Goal: Information Seeking & Learning: Learn about a topic

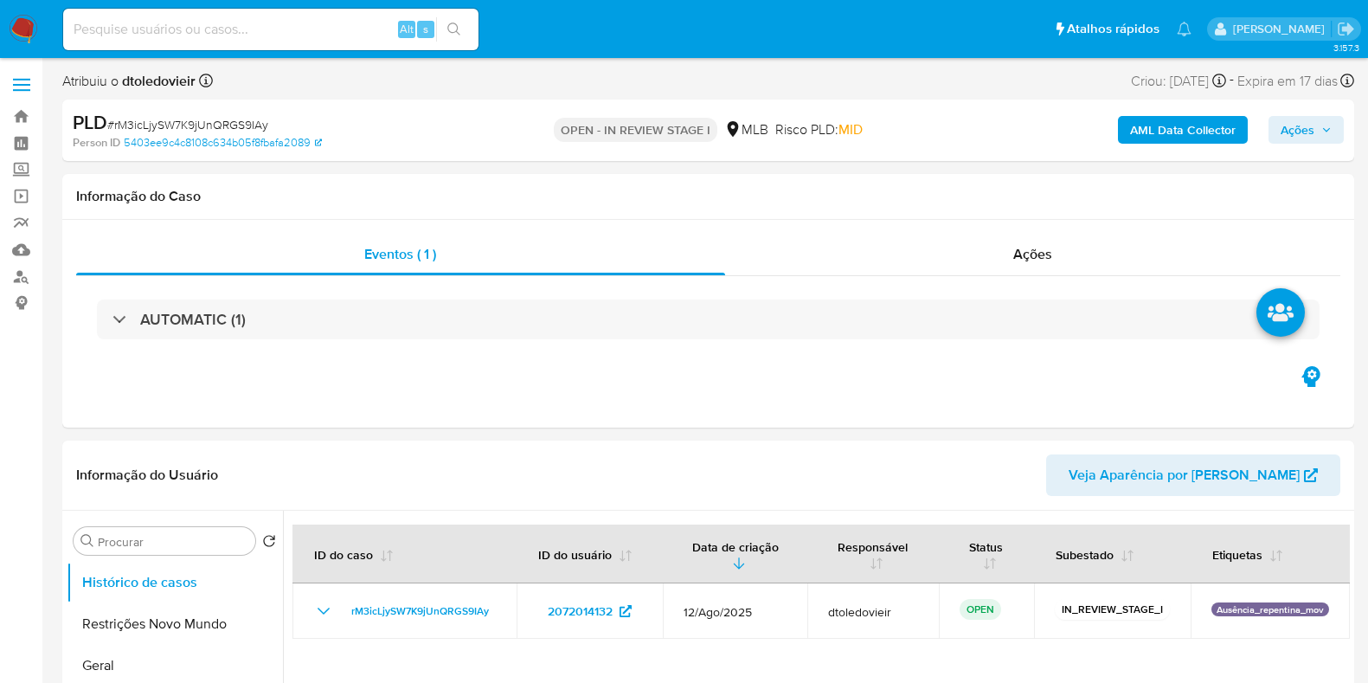
select select "10"
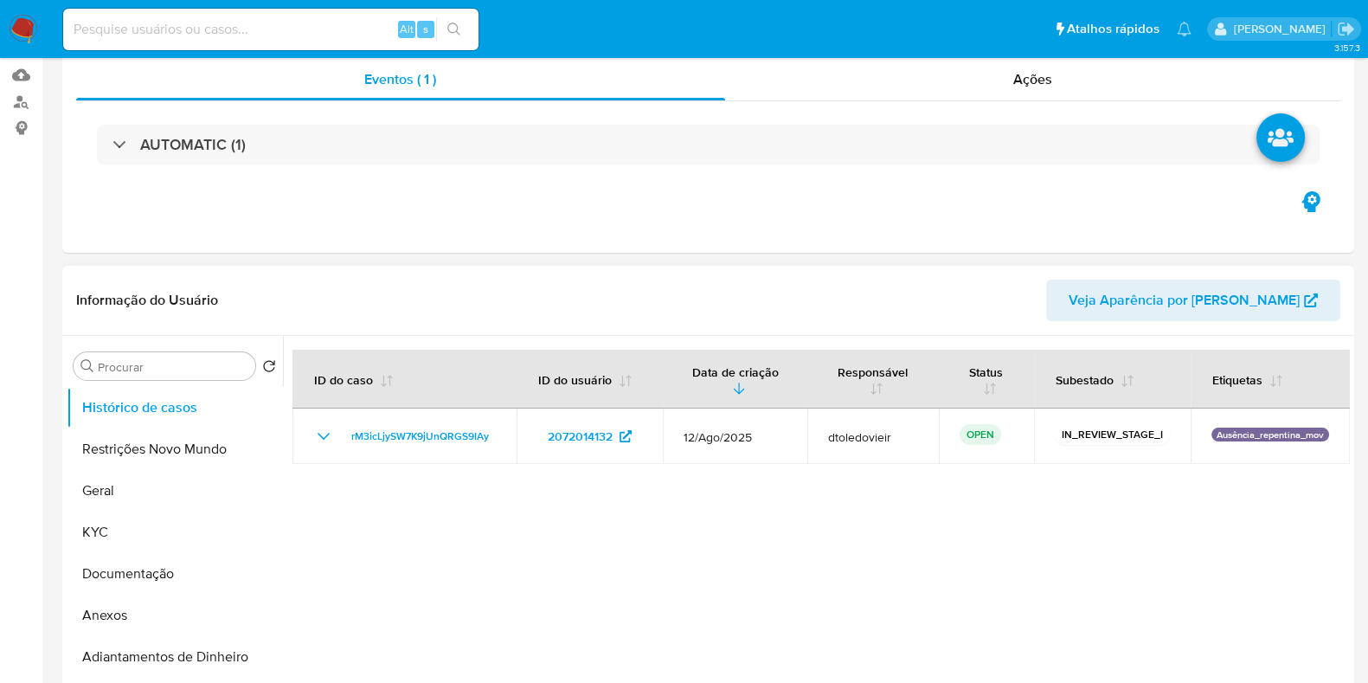
scroll to position [215, 0]
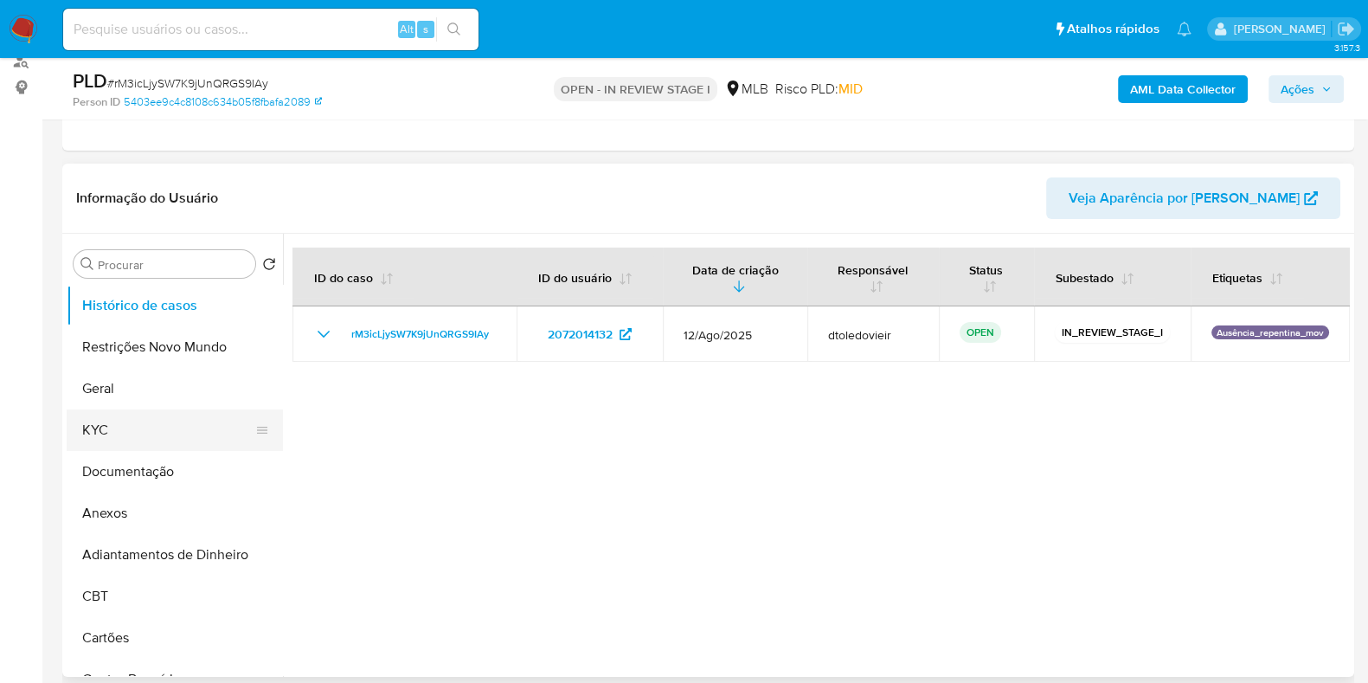
click at [192, 426] on button "KYC" at bounding box center [168, 430] width 202 height 42
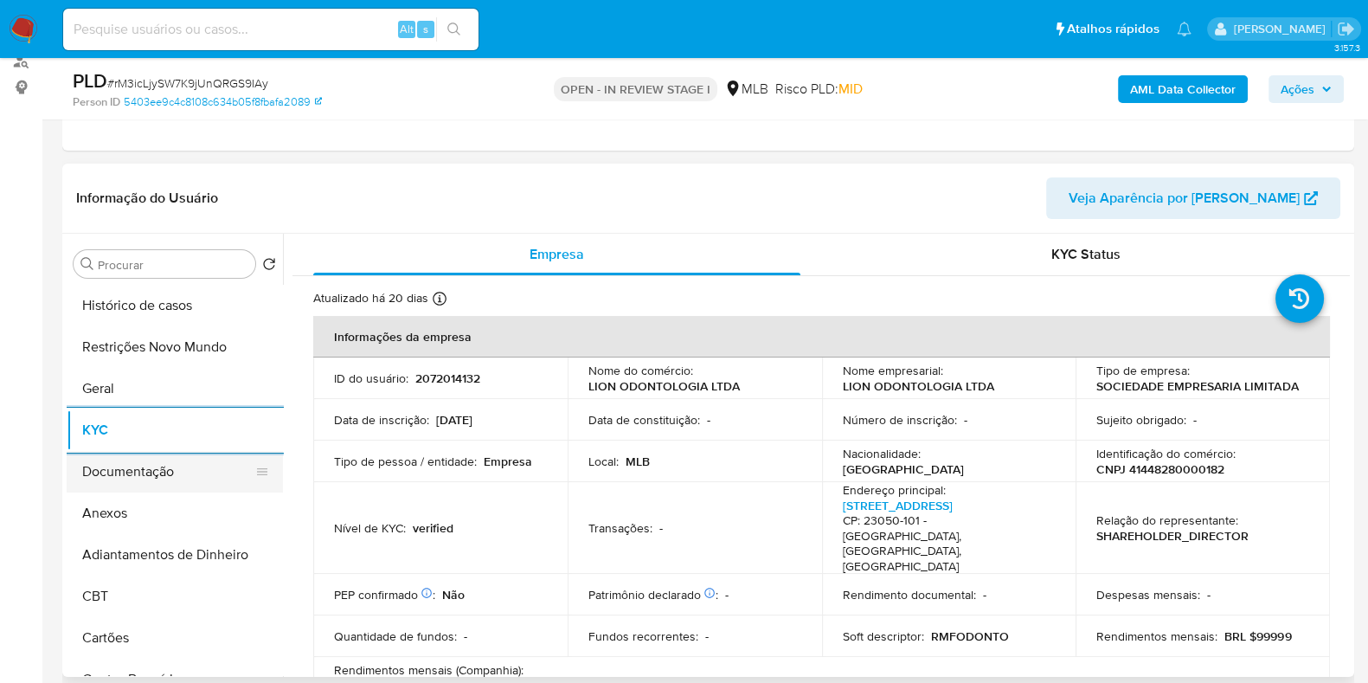
click at [117, 468] on button "Documentação" at bounding box center [168, 472] width 202 height 42
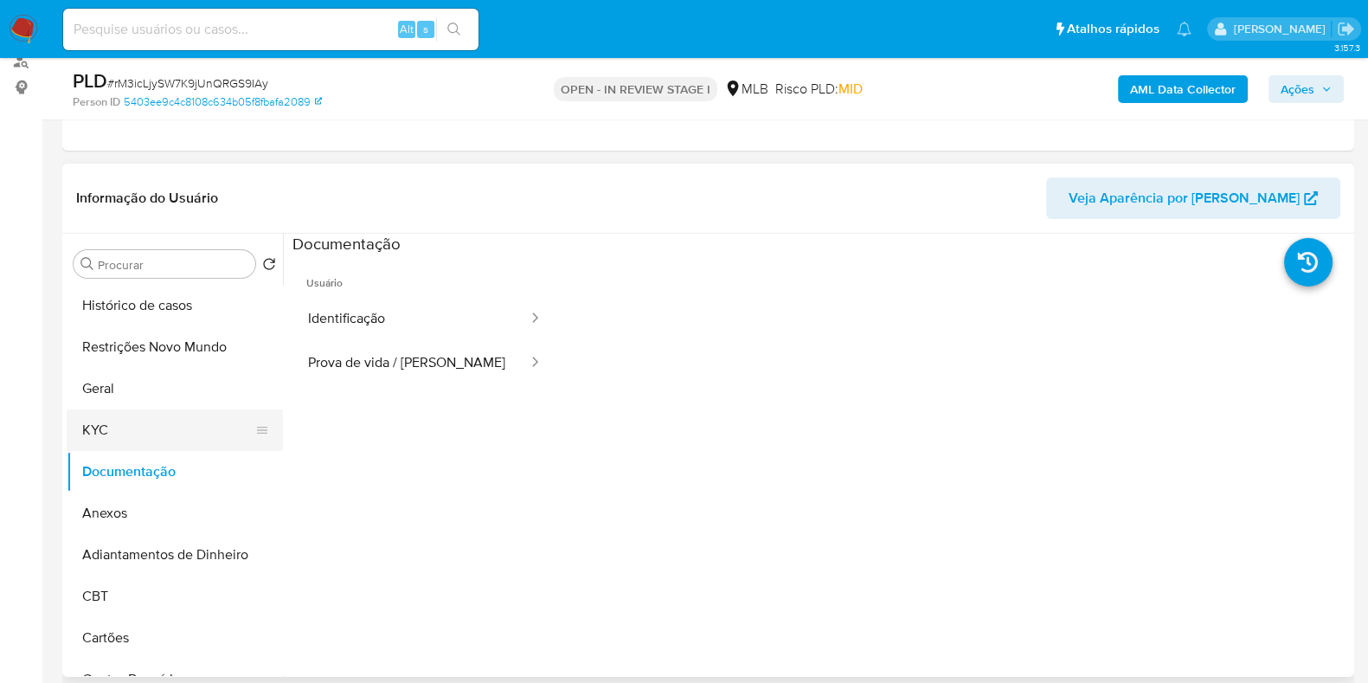
click at [157, 421] on button "KYC" at bounding box center [168, 430] width 202 height 42
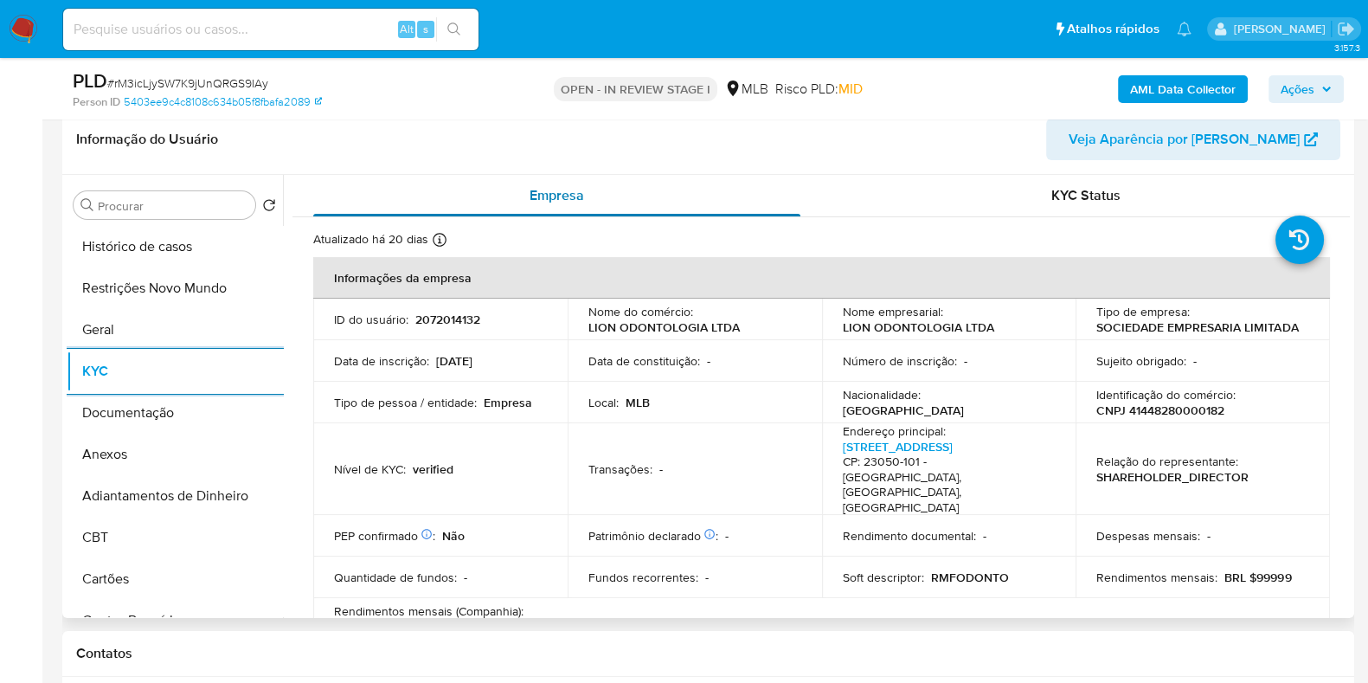
scroll to position [324, 0]
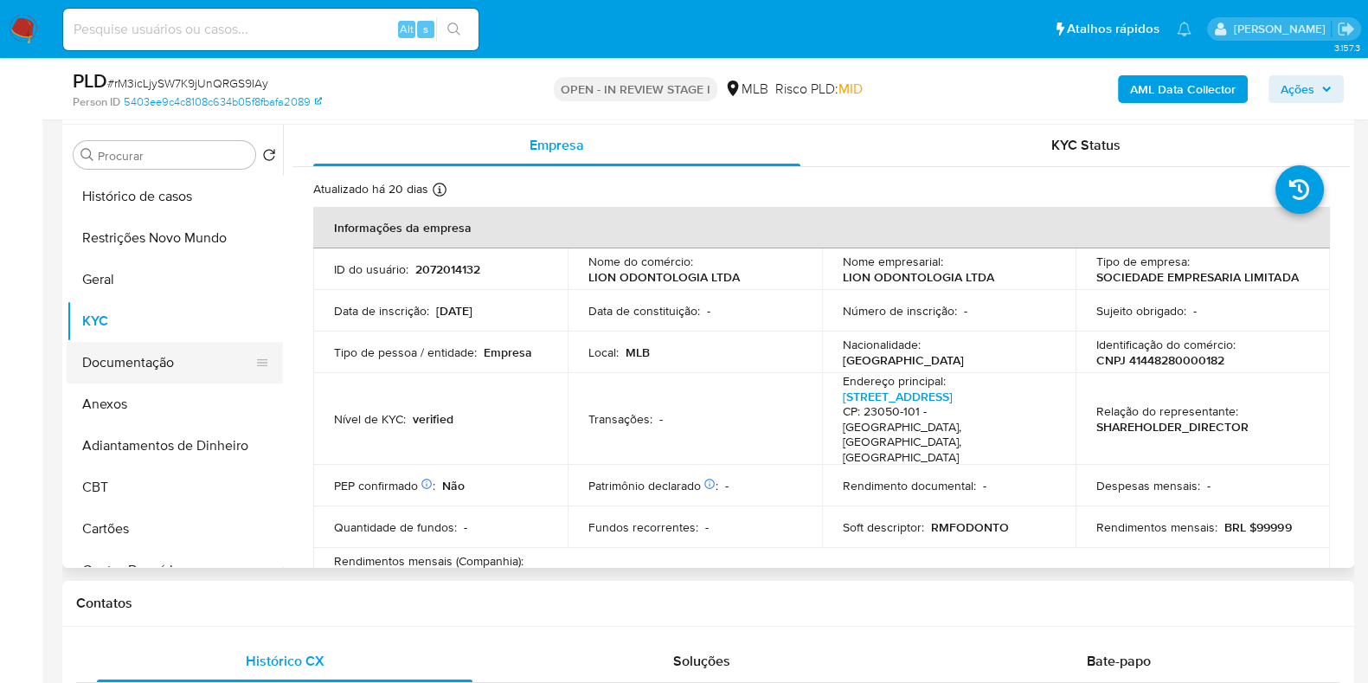
click at [168, 366] on button "Documentação" at bounding box center [168, 363] width 202 height 42
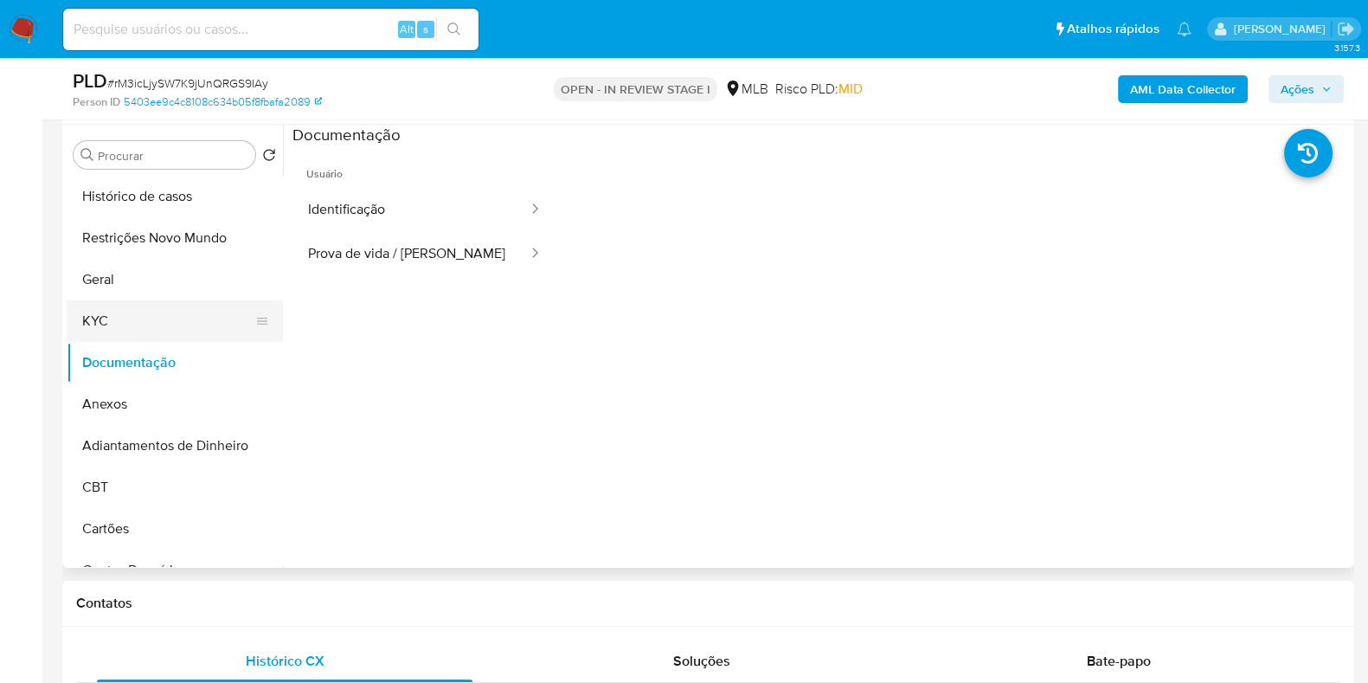
click at [165, 312] on button "KYC" at bounding box center [168, 321] width 202 height 42
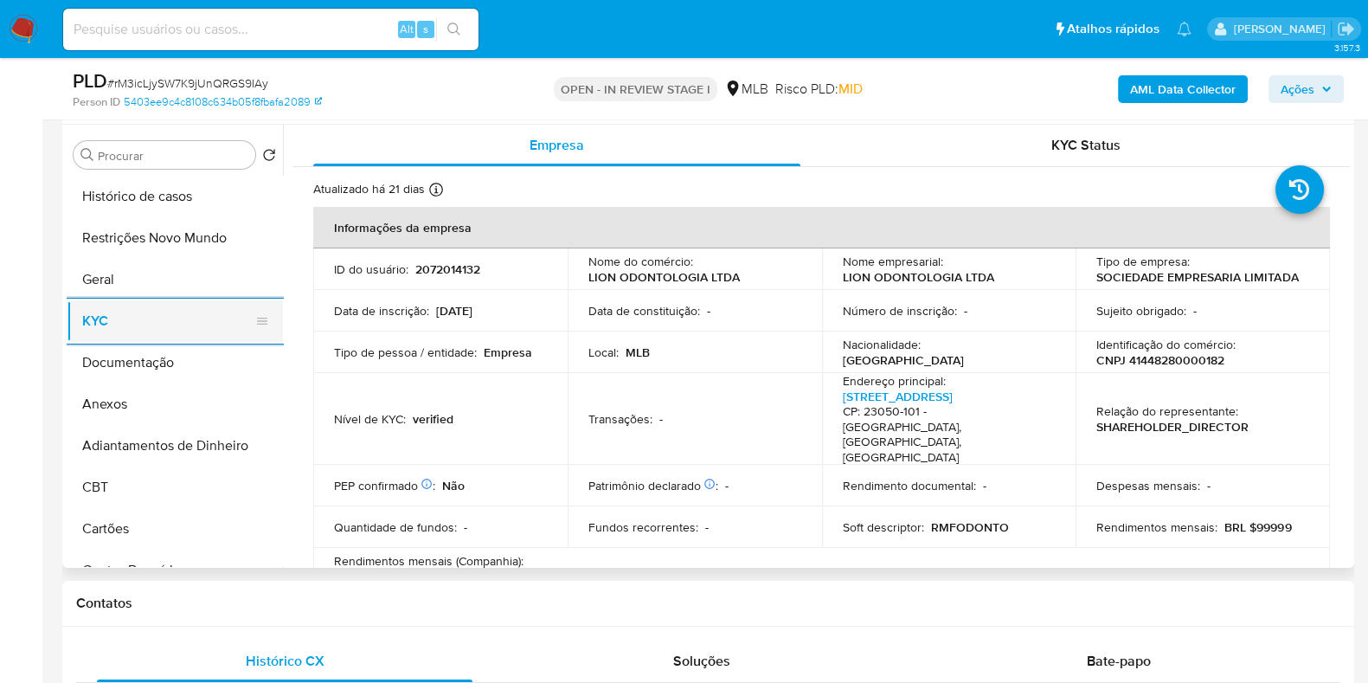
drag, startPoint x: 173, startPoint y: 357, endPoint x: 170, endPoint y: 337, distance: 20.9
click at [172, 357] on button "Documentação" at bounding box center [175, 363] width 216 height 42
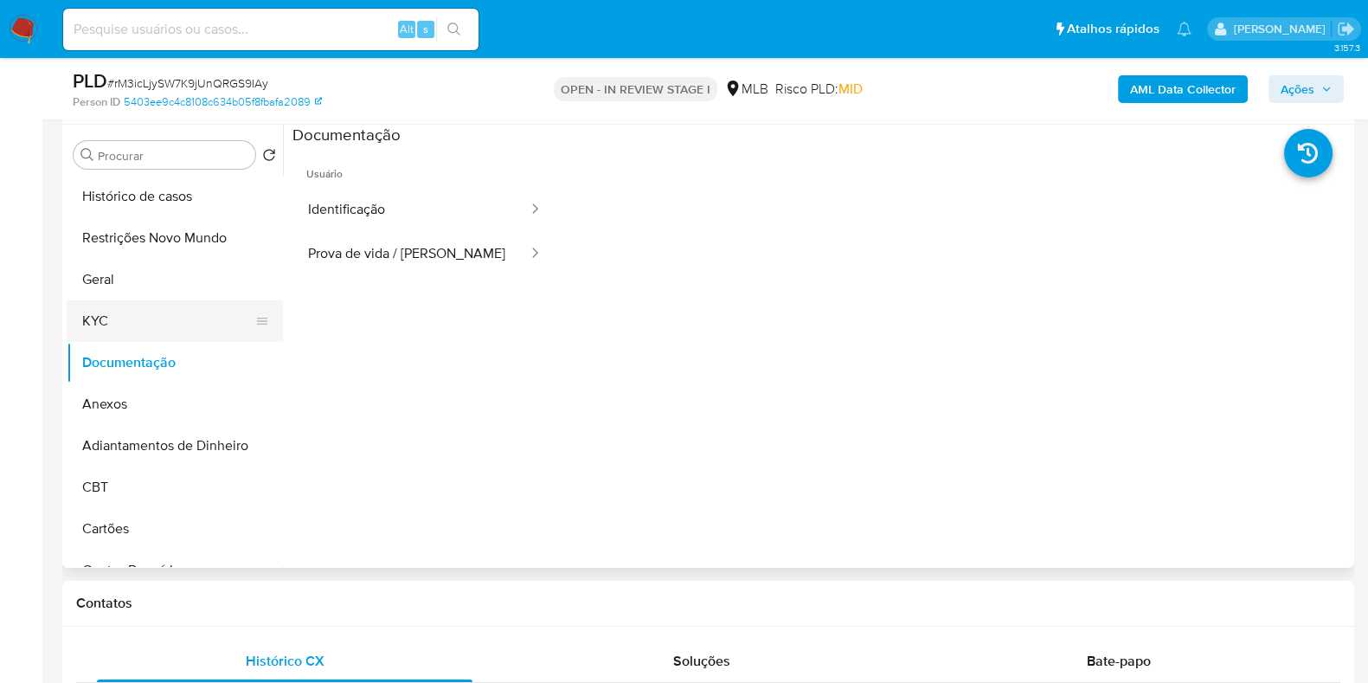
click at [170, 322] on button "KYC" at bounding box center [168, 321] width 202 height 42
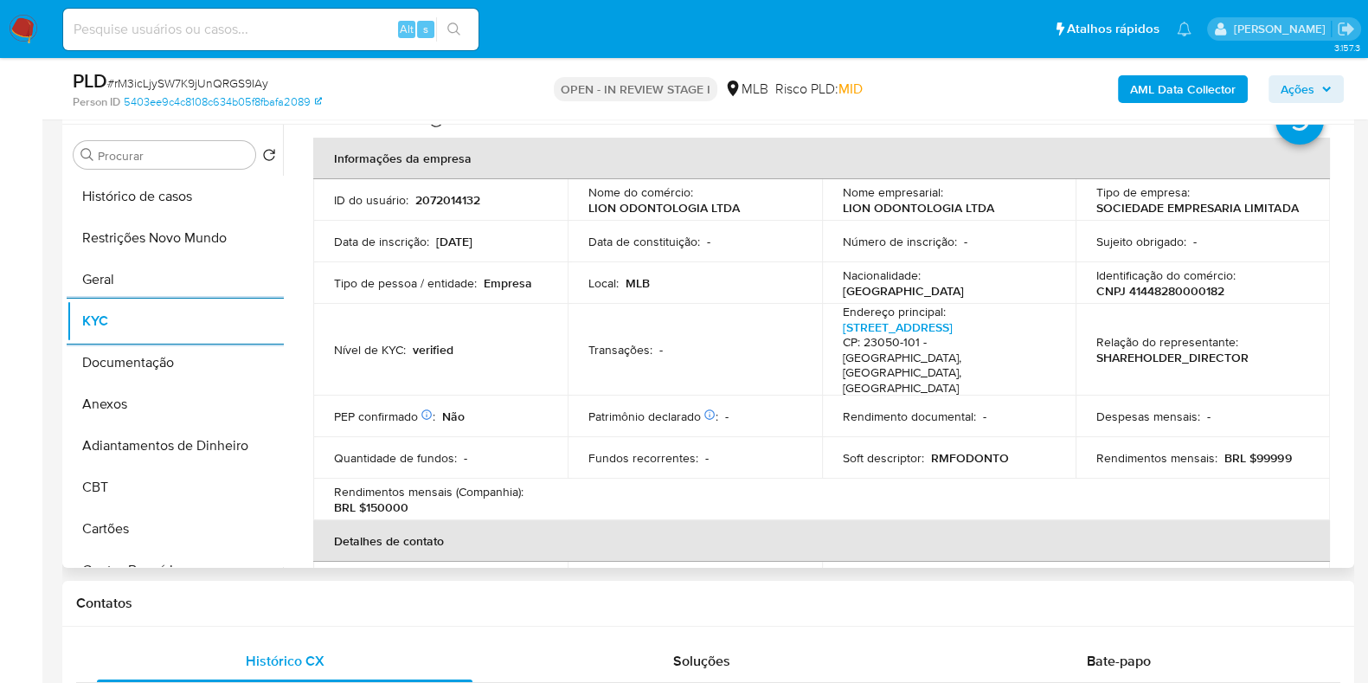
scroll to position [432, 0]
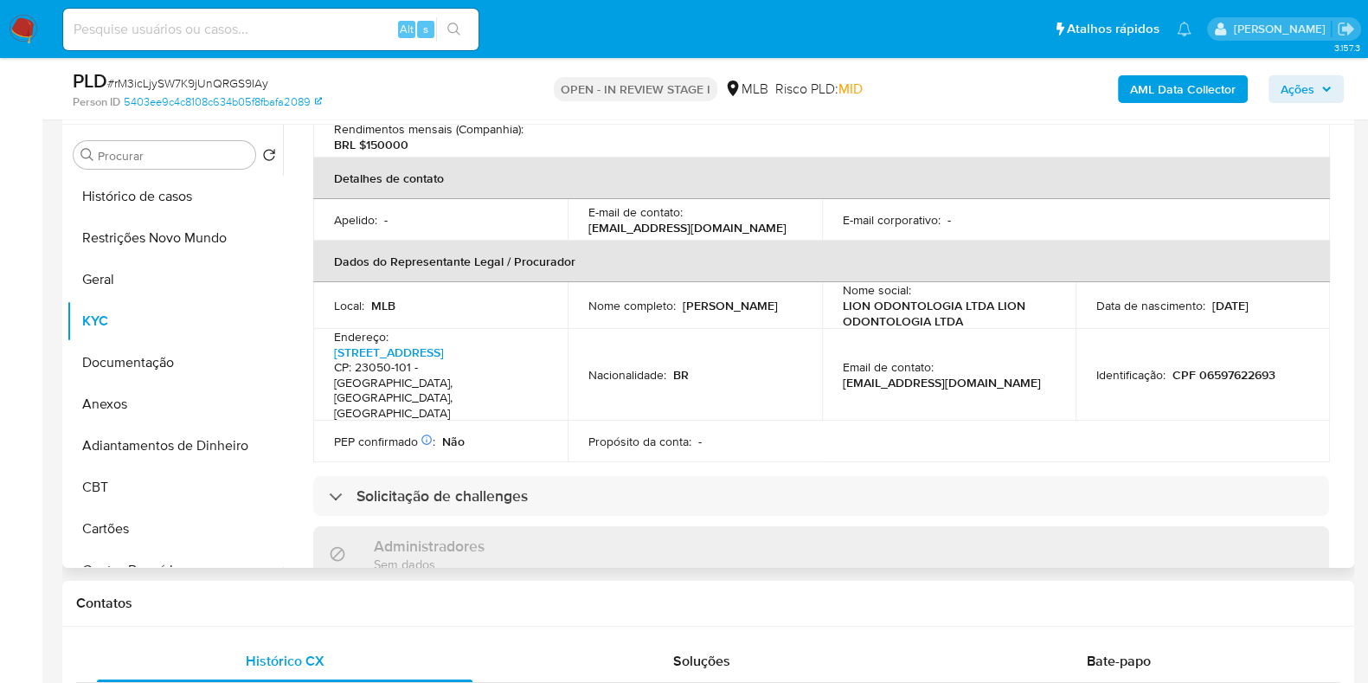
drag, startPoint x: 742, startPoint y: 309, endPoint x: 584, endPoint y: 305, distance: 157.5
click at [584, 305] on td "Nome completo : Rodrigo Medeiros Ferraz" at bounding box center [695, 305] width 254 height 47
copy p "Rodrigo Medeiros Ferraz"
click at [1256, 367] on p "CPF 06597622693" at bounding box center [1223, 375] width 103 height 16
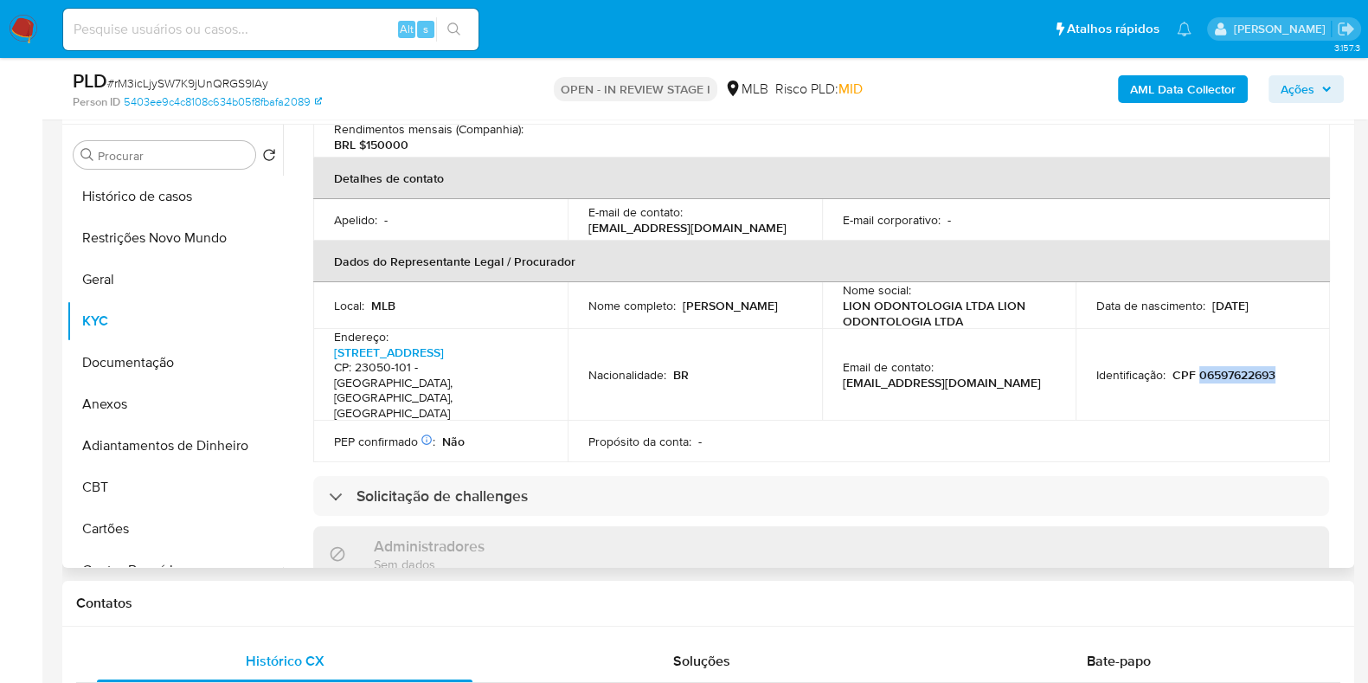
copy p "06597622693"
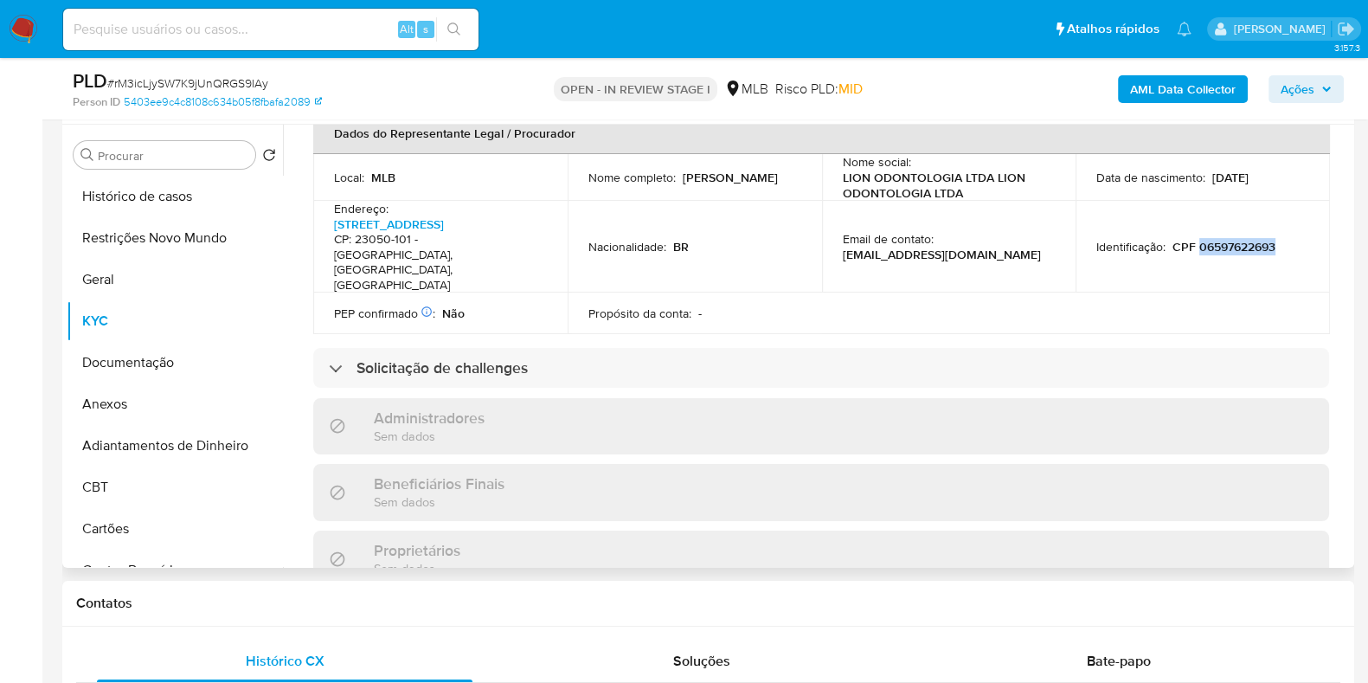
scroll to position [53, 0]
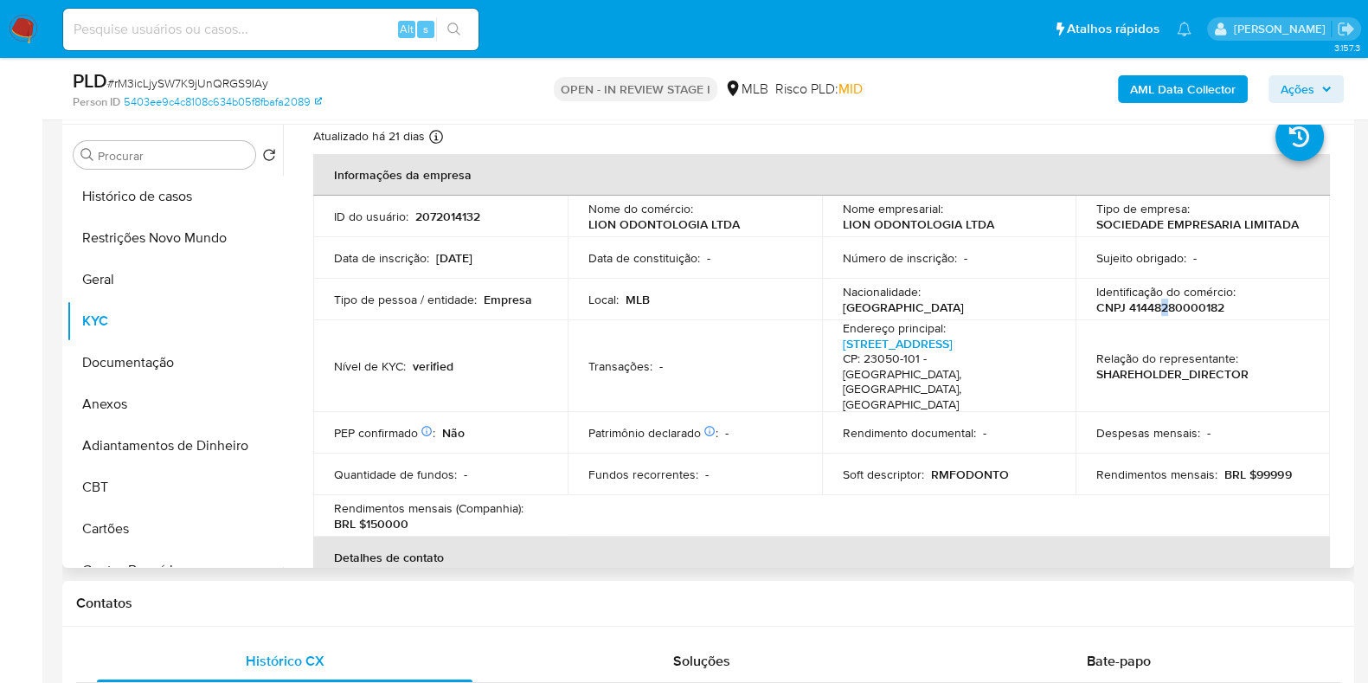
click at [1158, 303] on p "CNPJ 41448280000182" at bounding box center [1160, 307] width 128 height 16
click at [1161, 308] on p "CNPJ 41448280000182" at bounding box center [1160, 307] width 128 height 16
copy p "41448280000182"
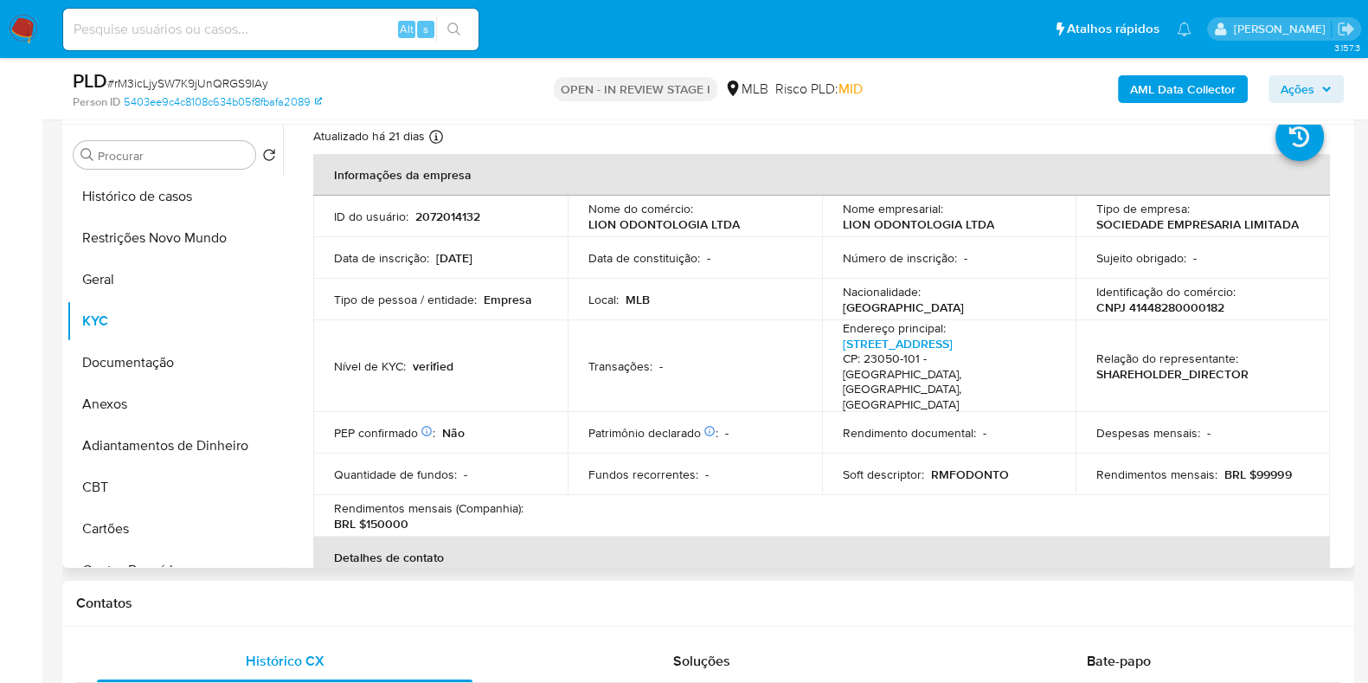
click at [1116, 301] on p "CNPJ 41448280000182" at bounding box center [1160, 307] width 128 height 16
drag, startPoint x: 979, startPoint y: 221, endPoint x: 796, endPoint y: 224, distance: 183.5
click at [797, 224] on tr "ID do usuário : 2072014132 Nome do comércio : LION ODONTOLOGIA LTDA Nome empres…" at bounding box center [821, 217] width 1017 height 42
click at [796, 224] on div "Nome do comércio : LION ODONTOLOGIA LTDA" at bounding box center [694, 216] width 213 height 31
click at [108, 267] on button "Geral" at bounding box center [168, 280] width 202 height 42
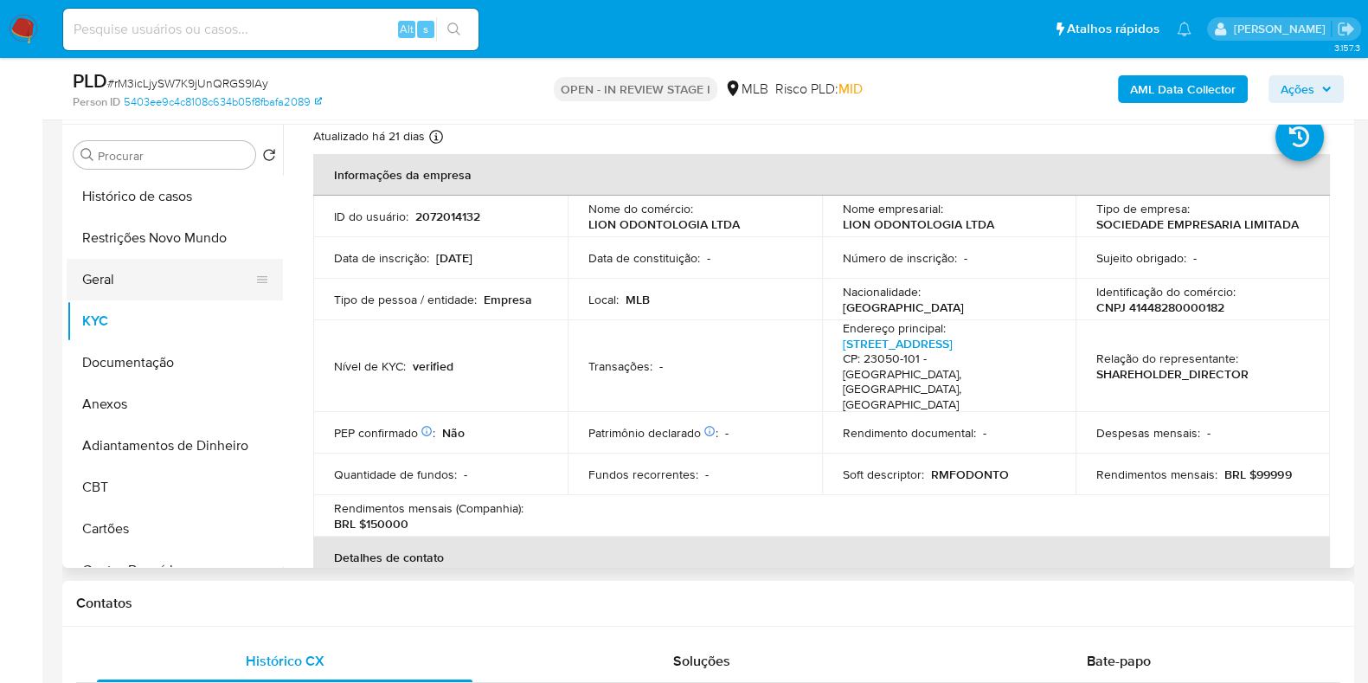
scroll to position [0, 0]
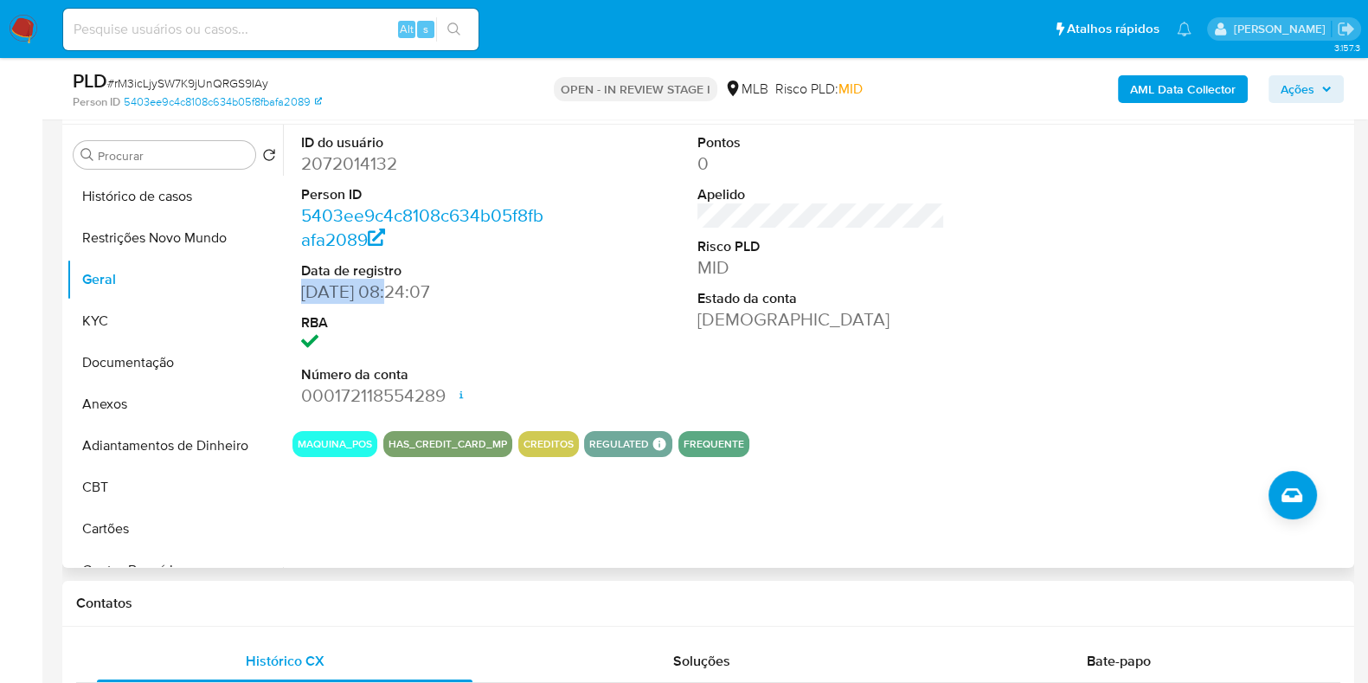
drag, startPoint x: 382, startPoint y: 291, endPoint x: 303, endPoint y: 290, distance: 78.7
click at [303, 290] on dd "[DATE] 08:24:07" at bounding box center [424, 291] width 247 height 24
copy dd "01/11/2024"
click at [1333, 97] on button "Ações" at bounding box center [1306, 89] width 75 height 28
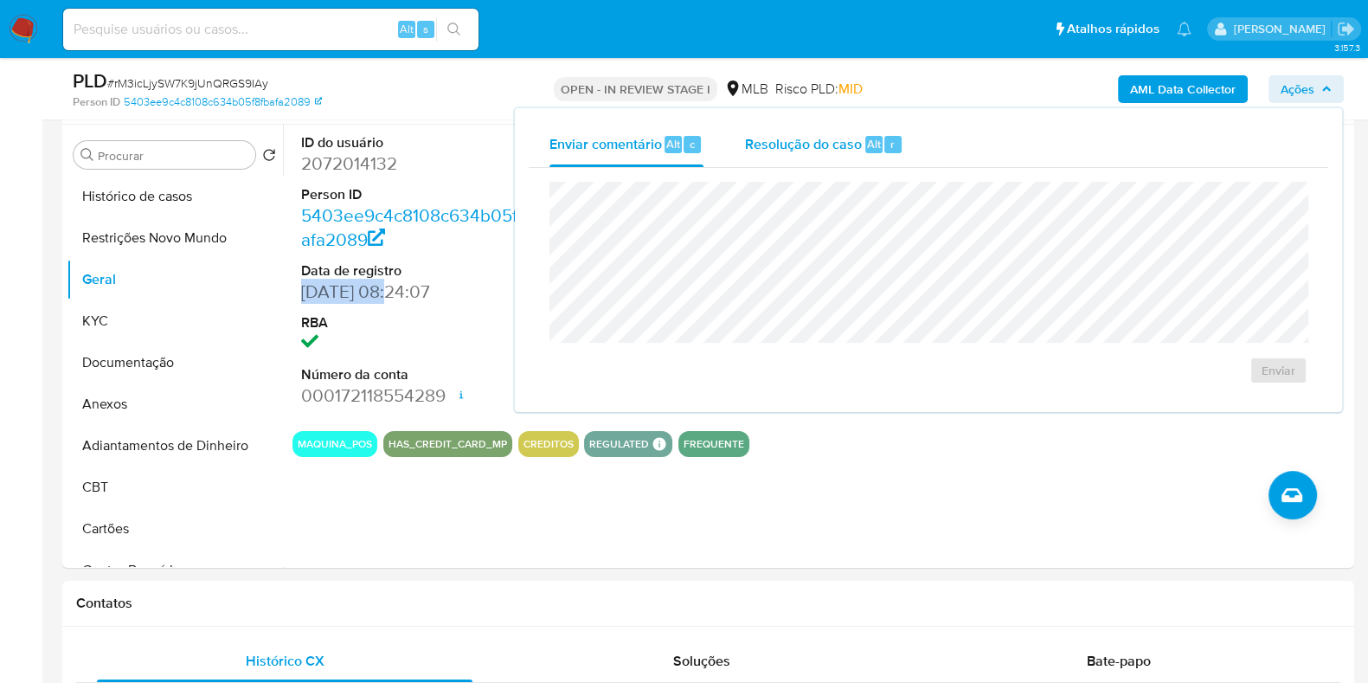
click at [809, 144] on span "Resolução do caso" at bounding box center [803, 143] width 117 height 20
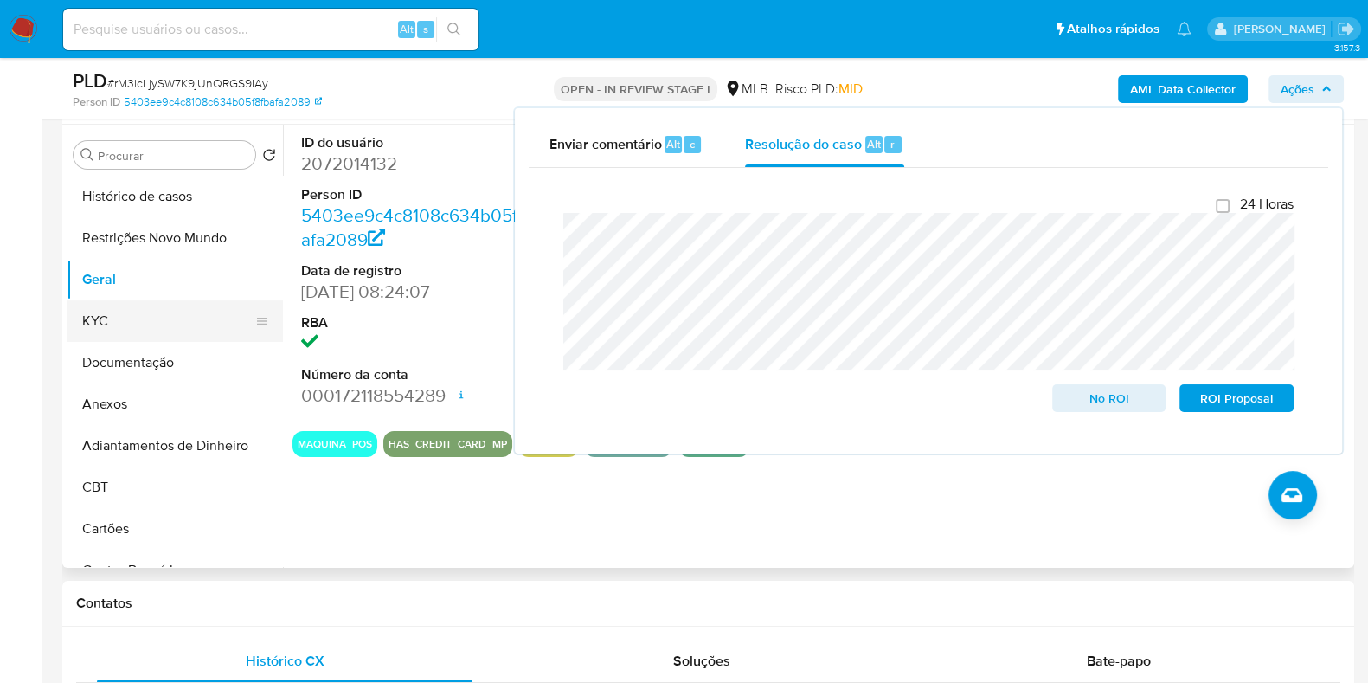
click at [162, 331] on button "KYC" at bounding box center [168, 321] width 202 height 42
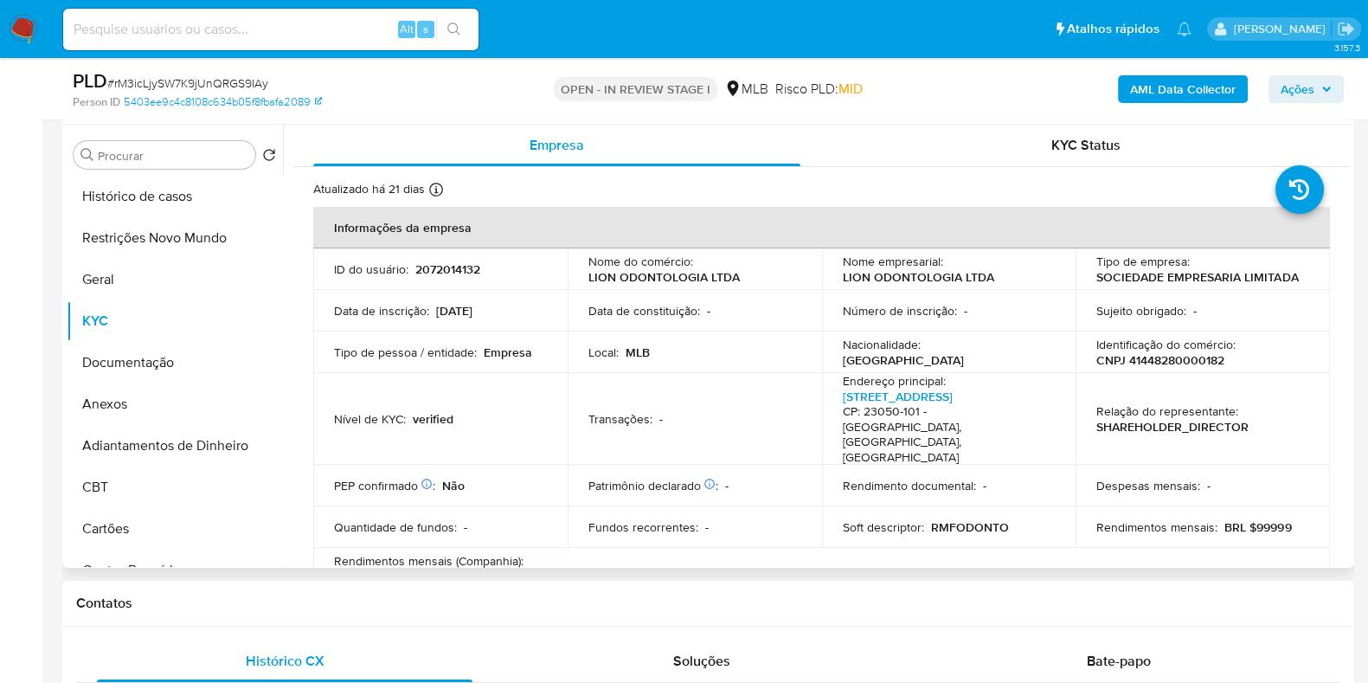
click at [1148, 358] on p "CNPJ 41448280000182" at bounding box center [1160, 360] width 128 height 16
click at [1148, 357] on p "CNPJ 41448280000182" at bounding box center [1160, 360] width 128 height 16
copy p "41448280000182"
click at [112, 230] on button "Restrições Novo Mundo" at bounding box center [168, 238] width 202 height 42
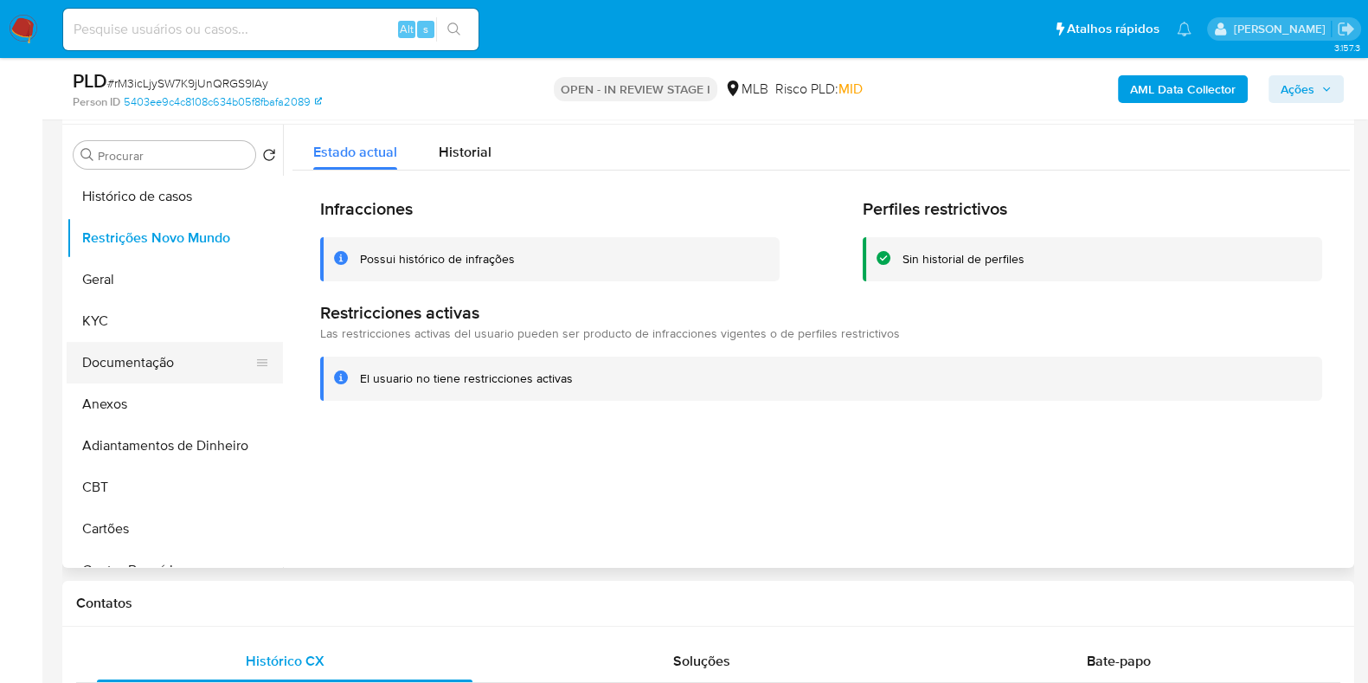
click at [169, 361] on button "Documentação" at bounding box center [168, 363] width 202 height 42
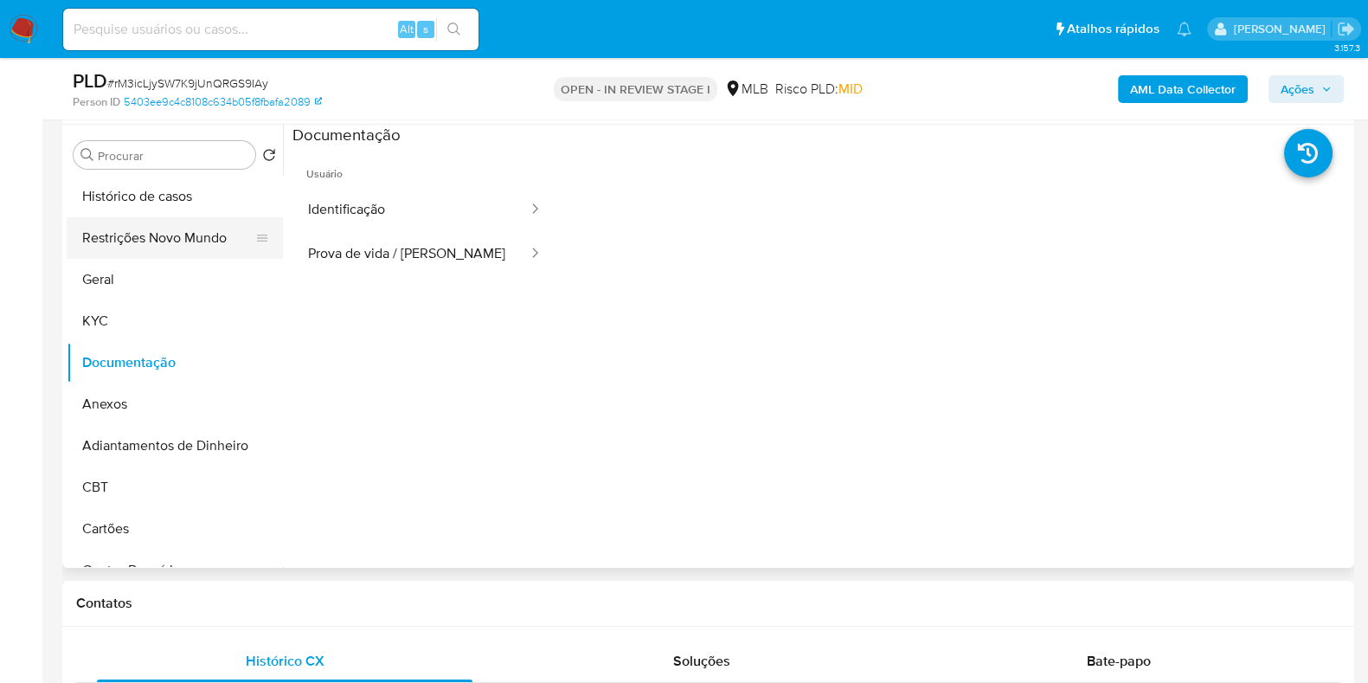
click at [159, 226] on button "Restrições Novo Mundo" at bounding box center [168, 238] width 202 height 42
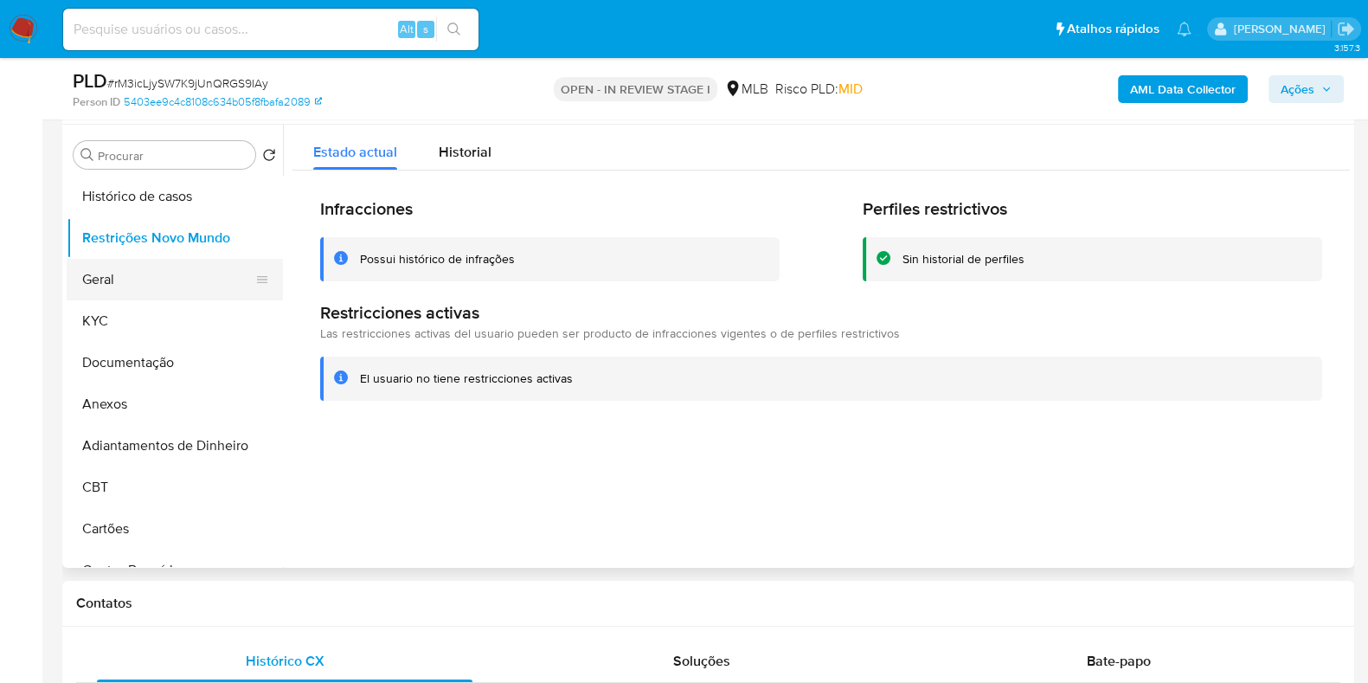
click at [112, 283] on button "Geral" at bounding box center [168, 280] width 202 height 42
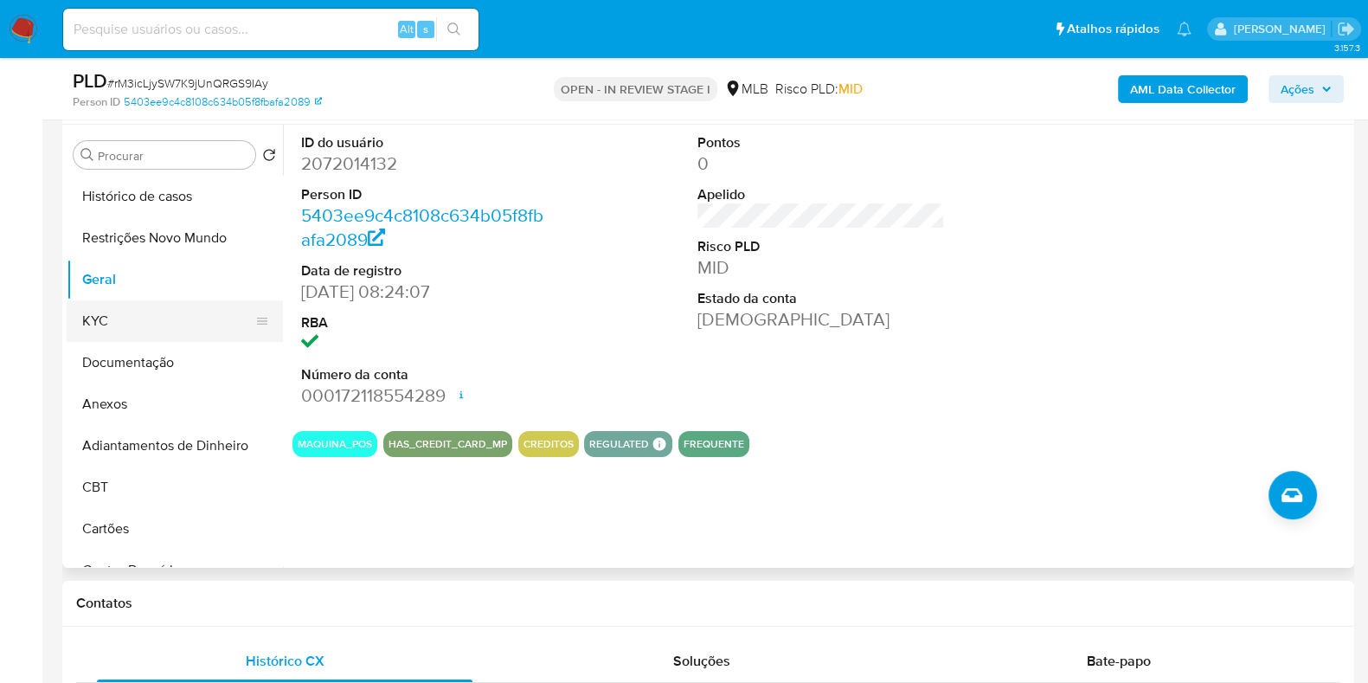
click at [134, 327] on button "KYC" at bounding box center [168, 321] width 202 height 42
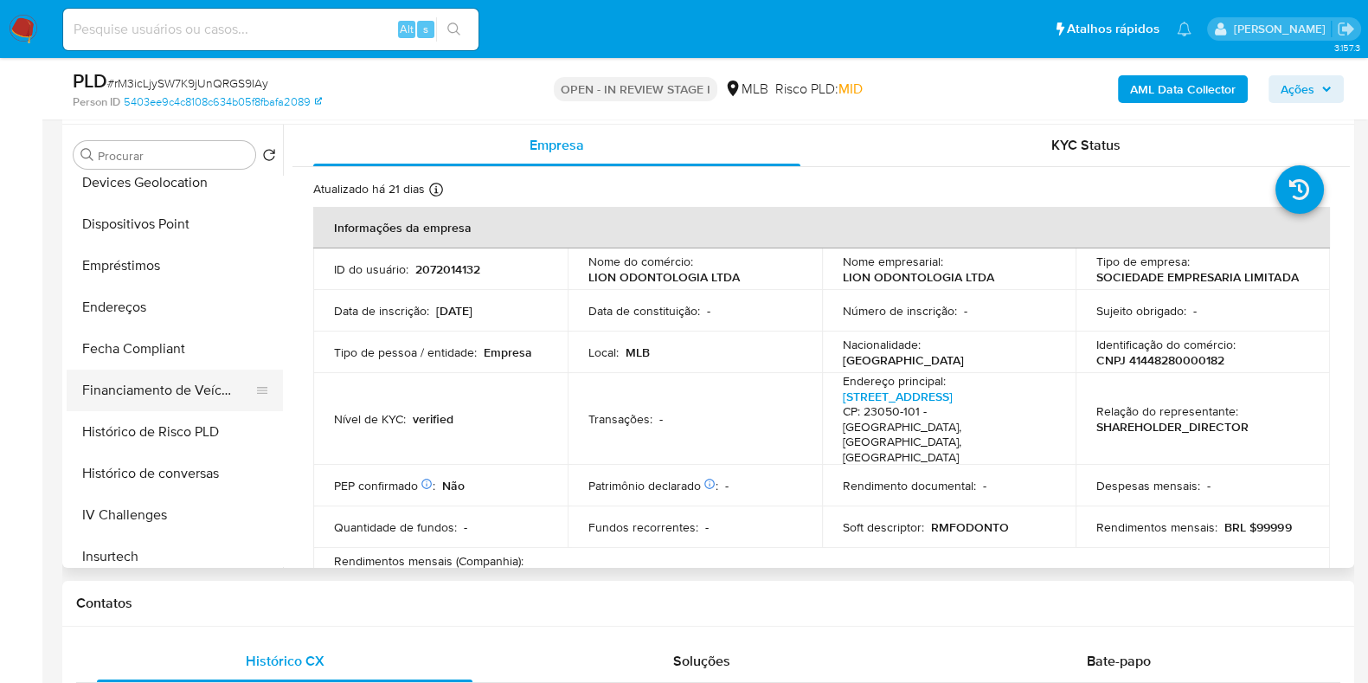
scroll to position [540, 0]
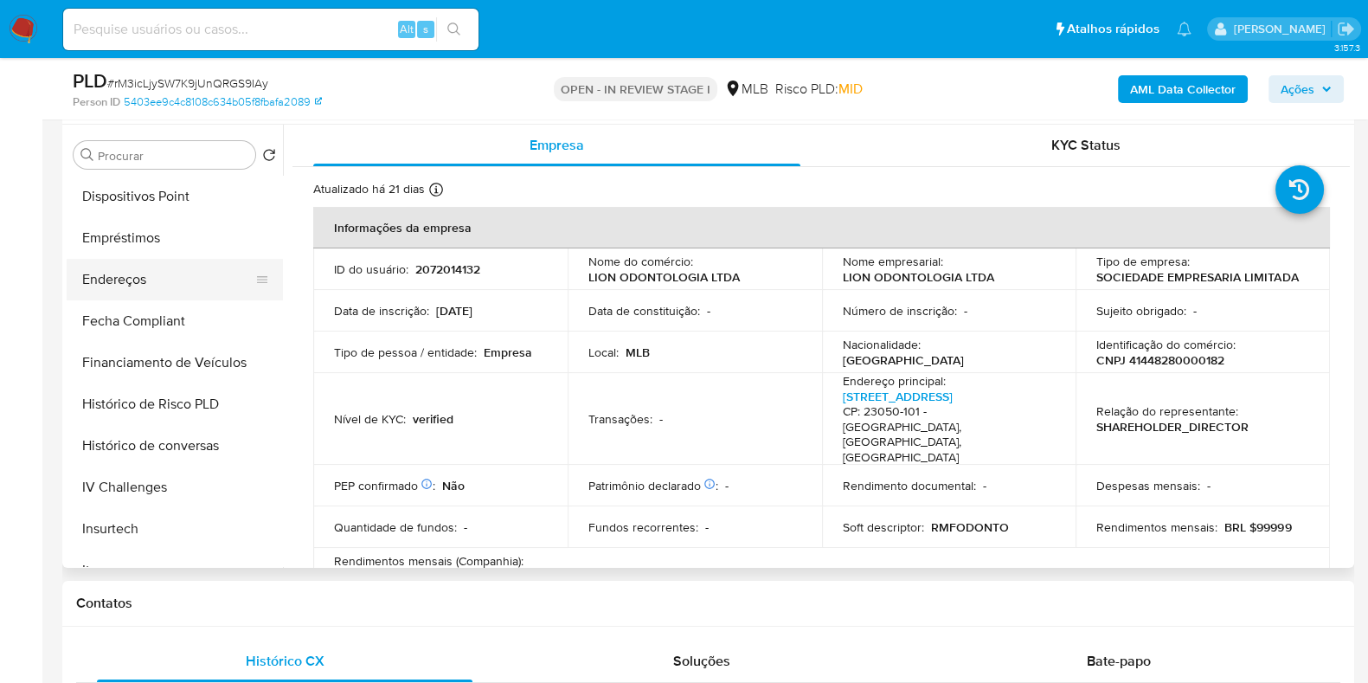
click at [164, 274] on button "Endereços" at bounding box center [168, 280] width 202 height 42
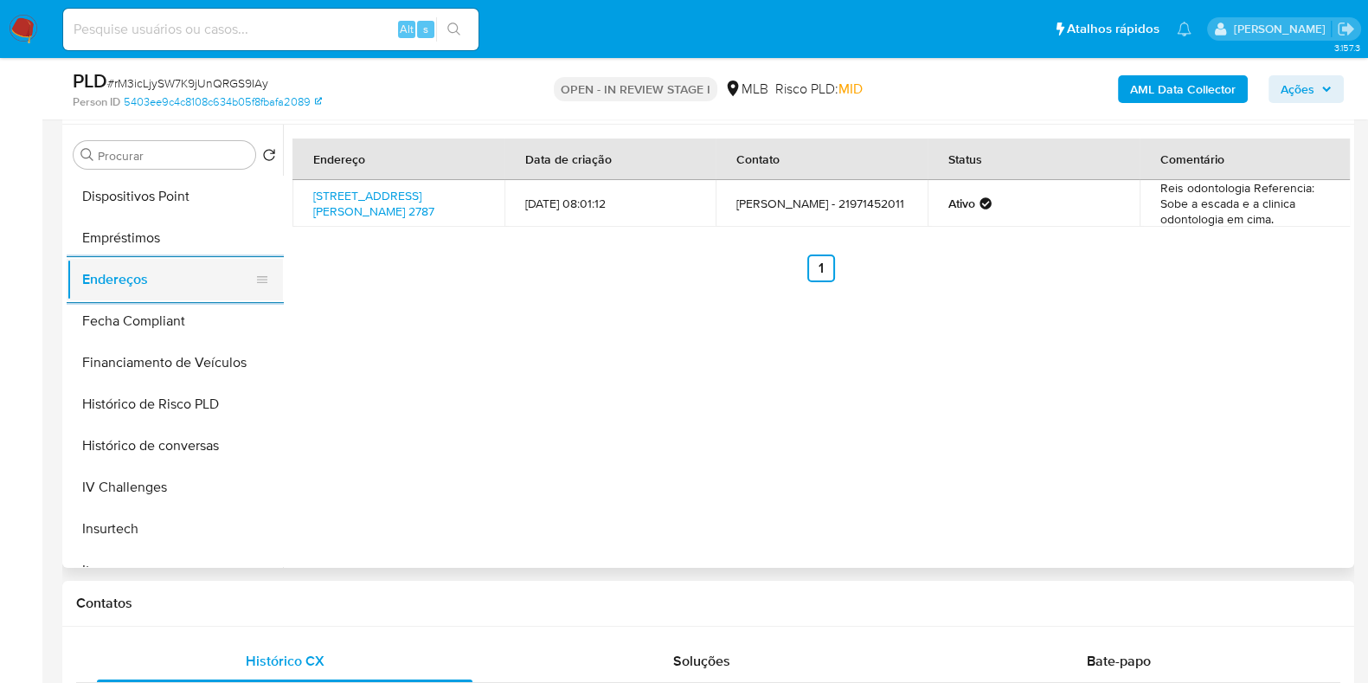
scroll to position [324, 0]
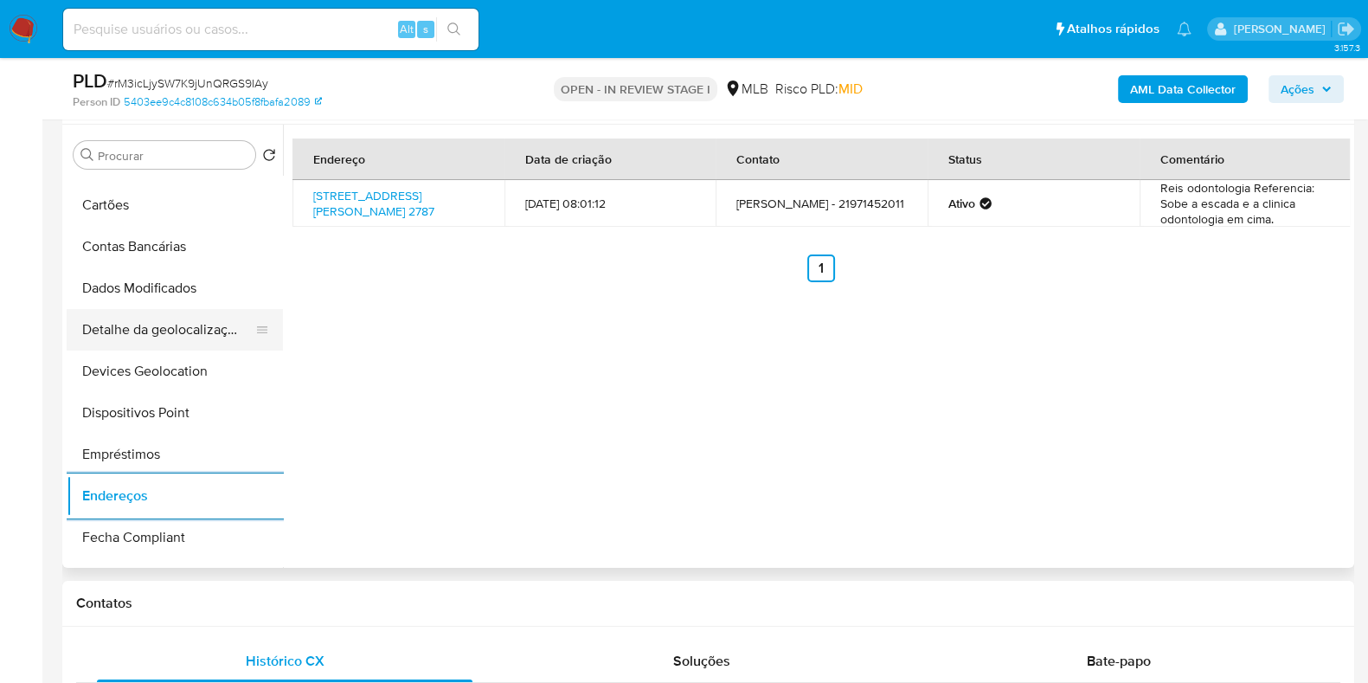
click at [149, 328] on button "Detalhe da geolocalização" at bounding box center [168, 330] width 202 height 42
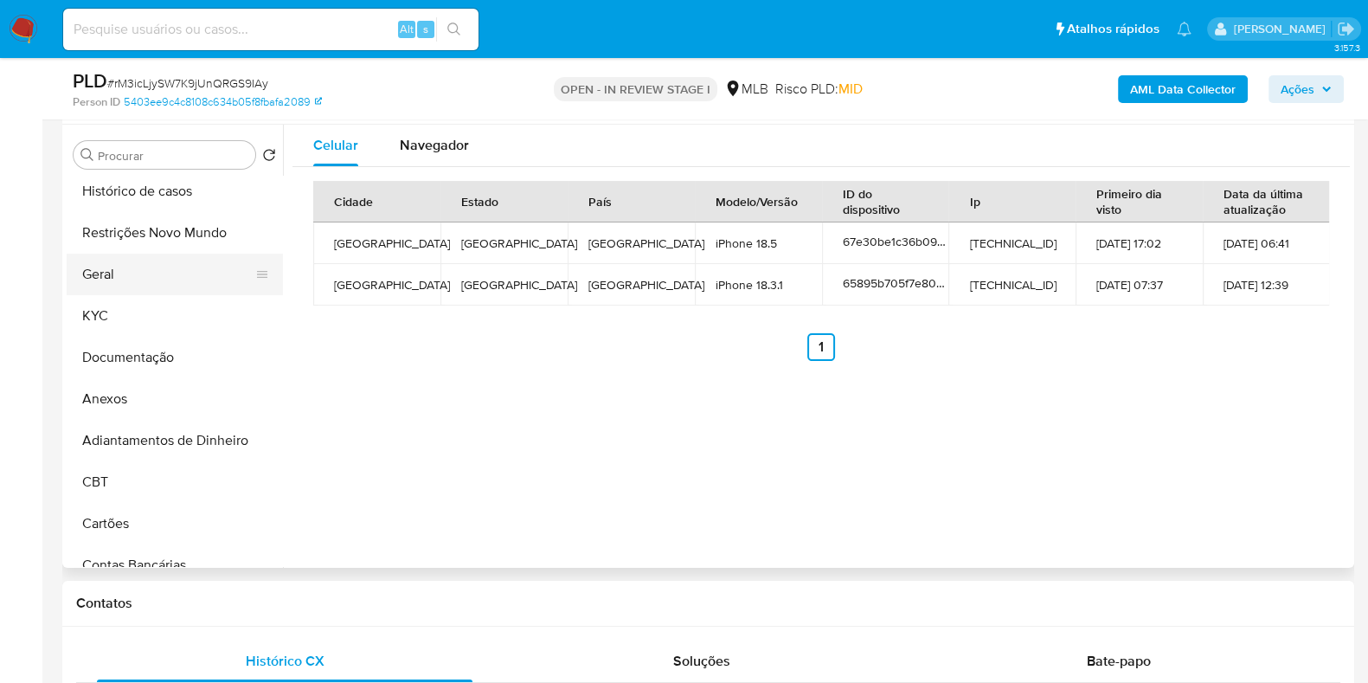
scroll to position [0, 0]
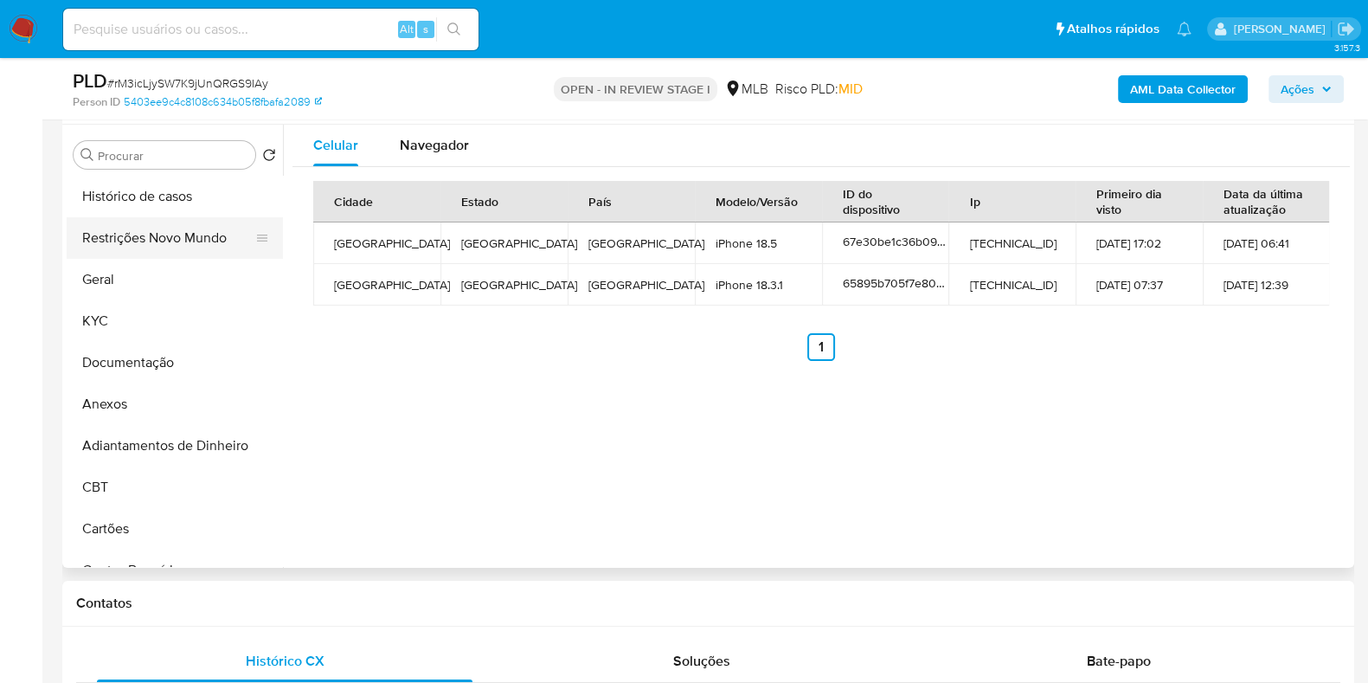
click at [164, 253] on button "Restrições Novo Mundo" at bounding box center [168, 238] width 202 height 42
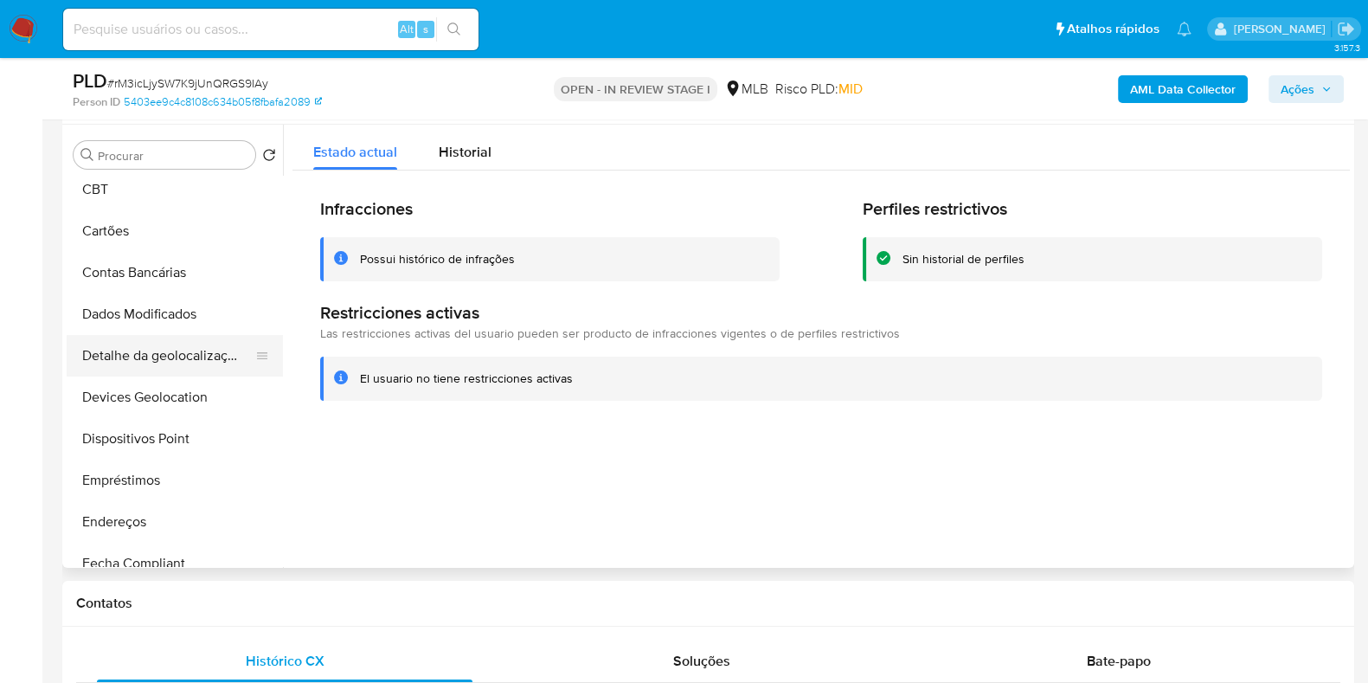
scroll to position [324, 0]
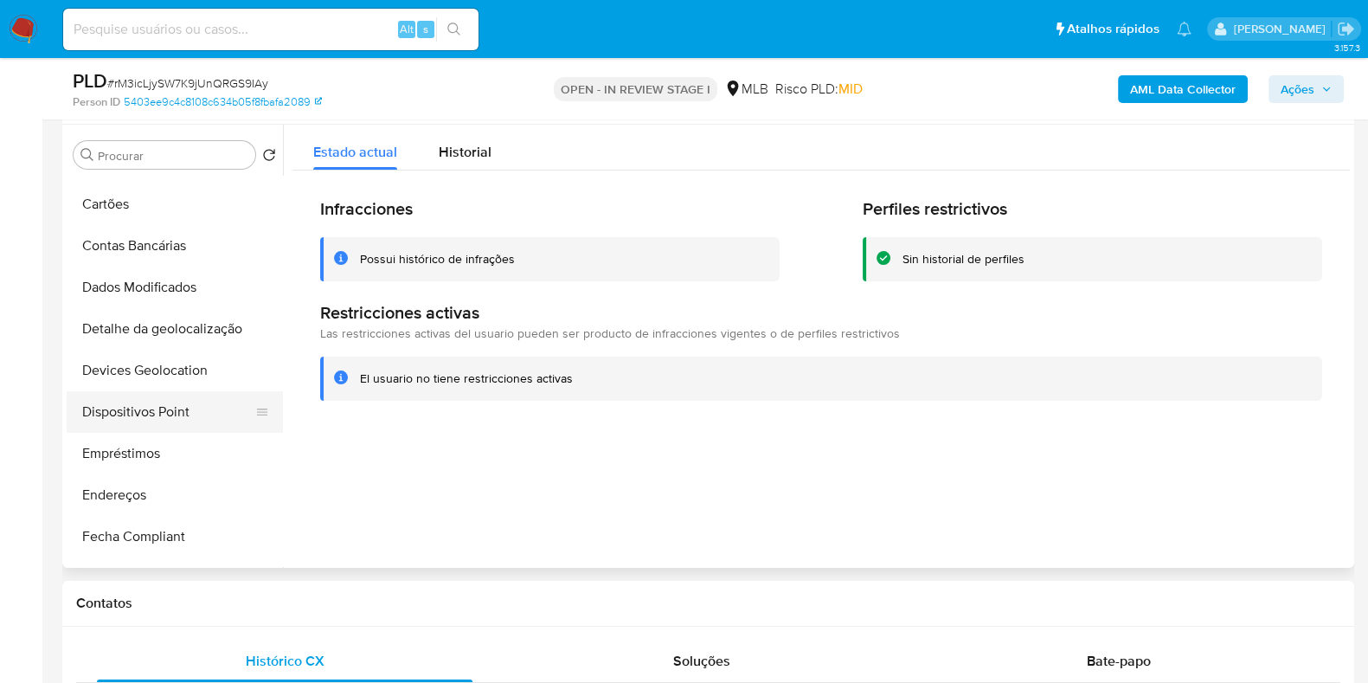
click at [157, 402] on button "Dispositivos Point" at bounding box center [168, 412] width 202 height 42
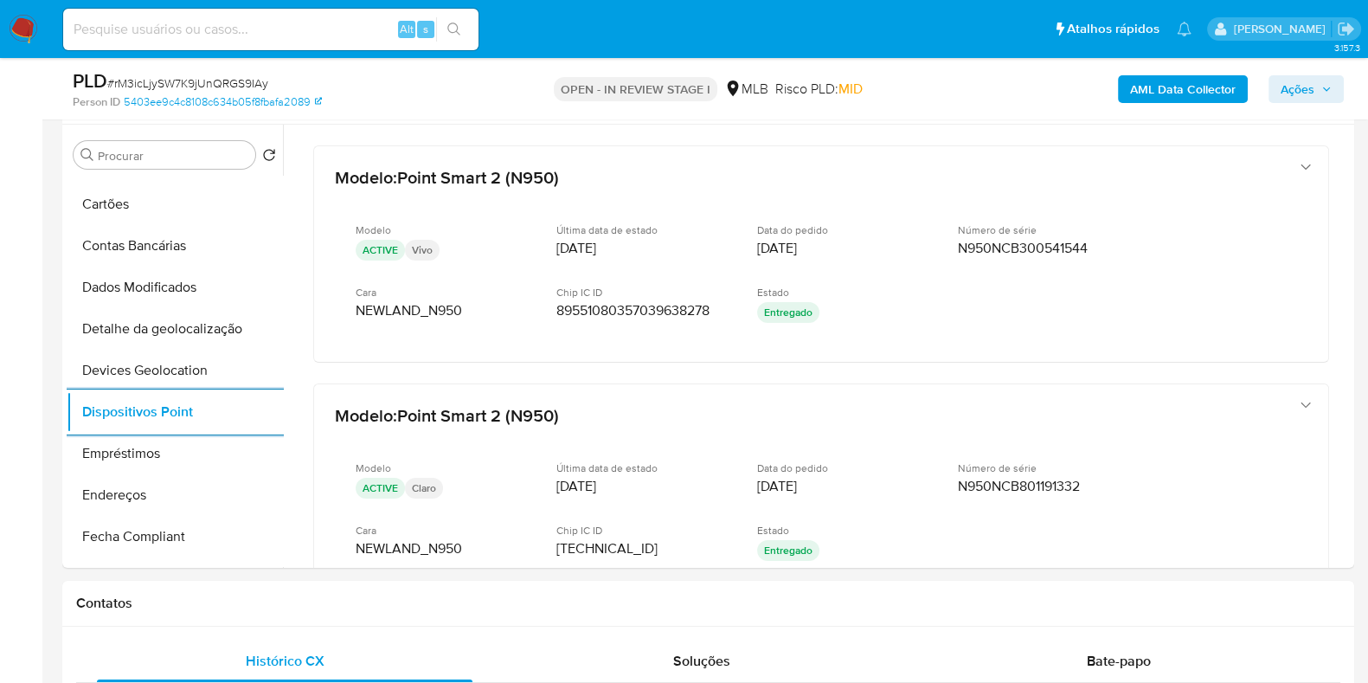
click at [1166, 91] on b "AML Data Collector" at bounding box center [1183, 89] width 106 height 28
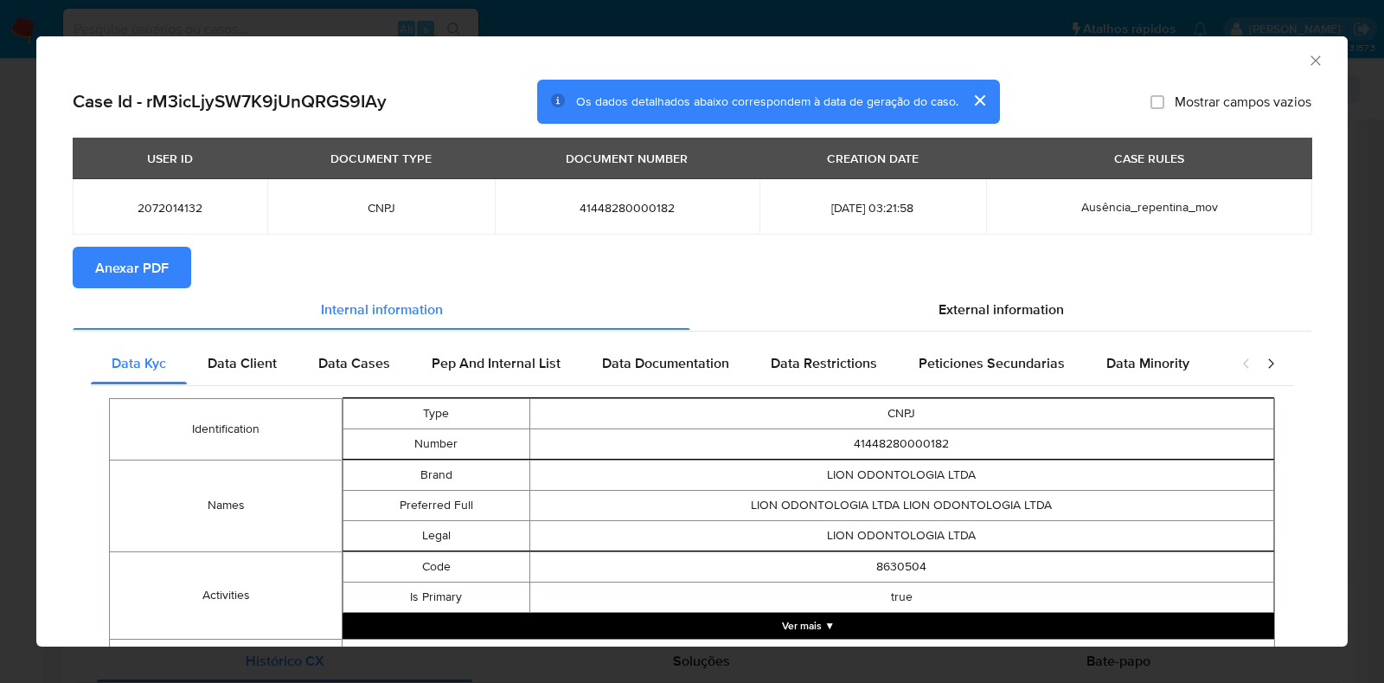
click at [164, 269] on span "Anexar PDF" at bounding box center [132, 267] width 74 height 38
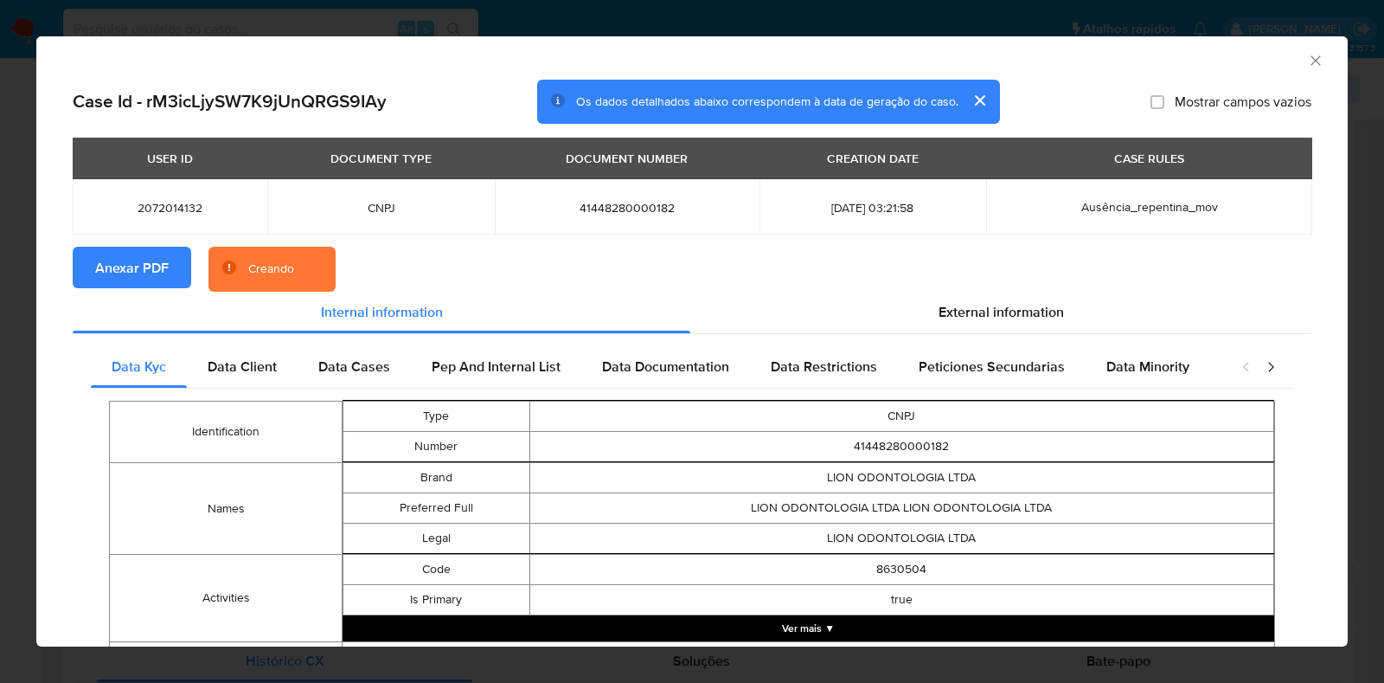
click at [13, 322] on div "AML Data Collector Case Id - rM3icLjySW7K9jUnQRGS9IAy Os dados detalhados abaix…" at bounding box center [692, 341] width 1384 height 683
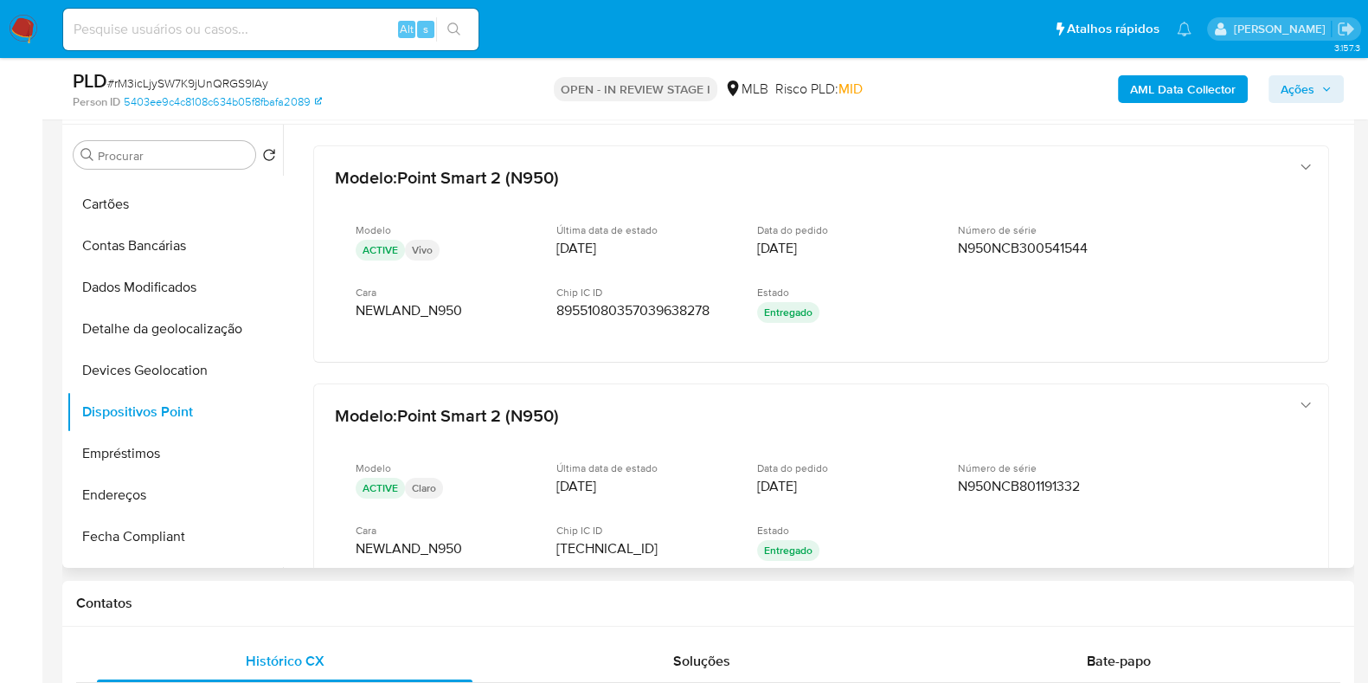
scroll to position [0, 0]
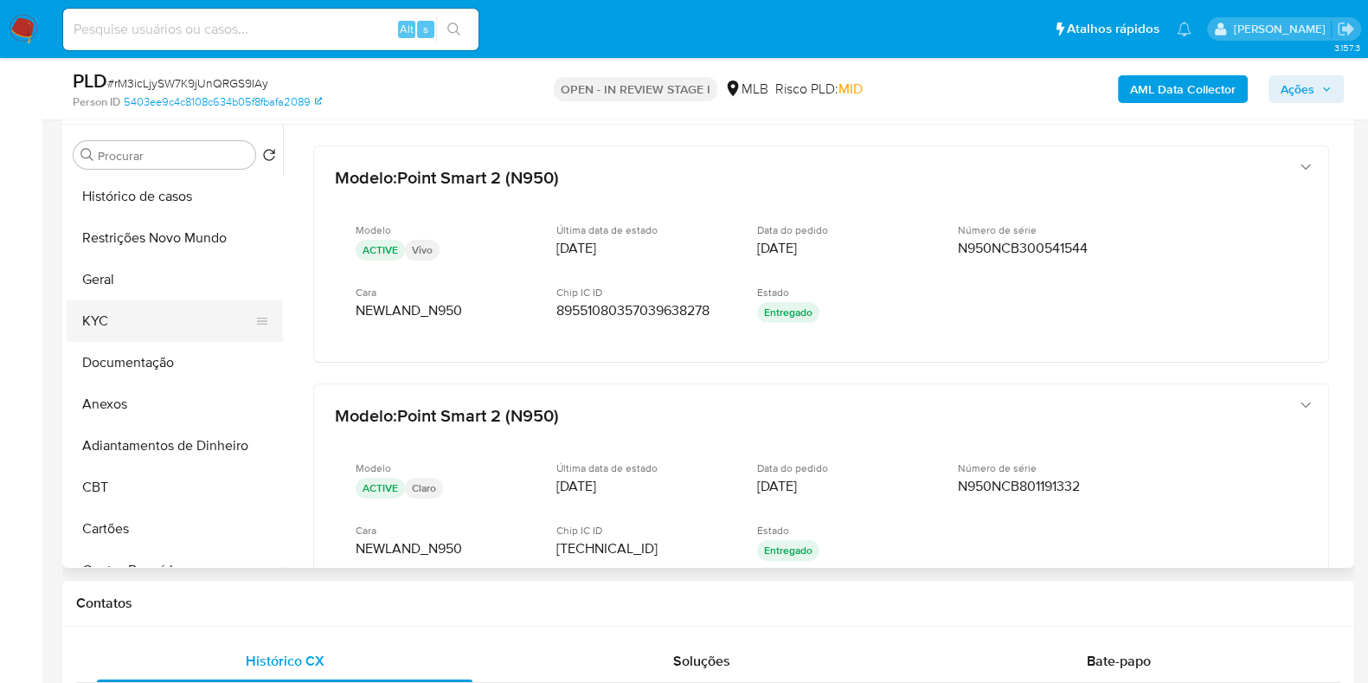
click at [161, 322] on button "KYC" at bounding box center [168, 321] width 202 height 42
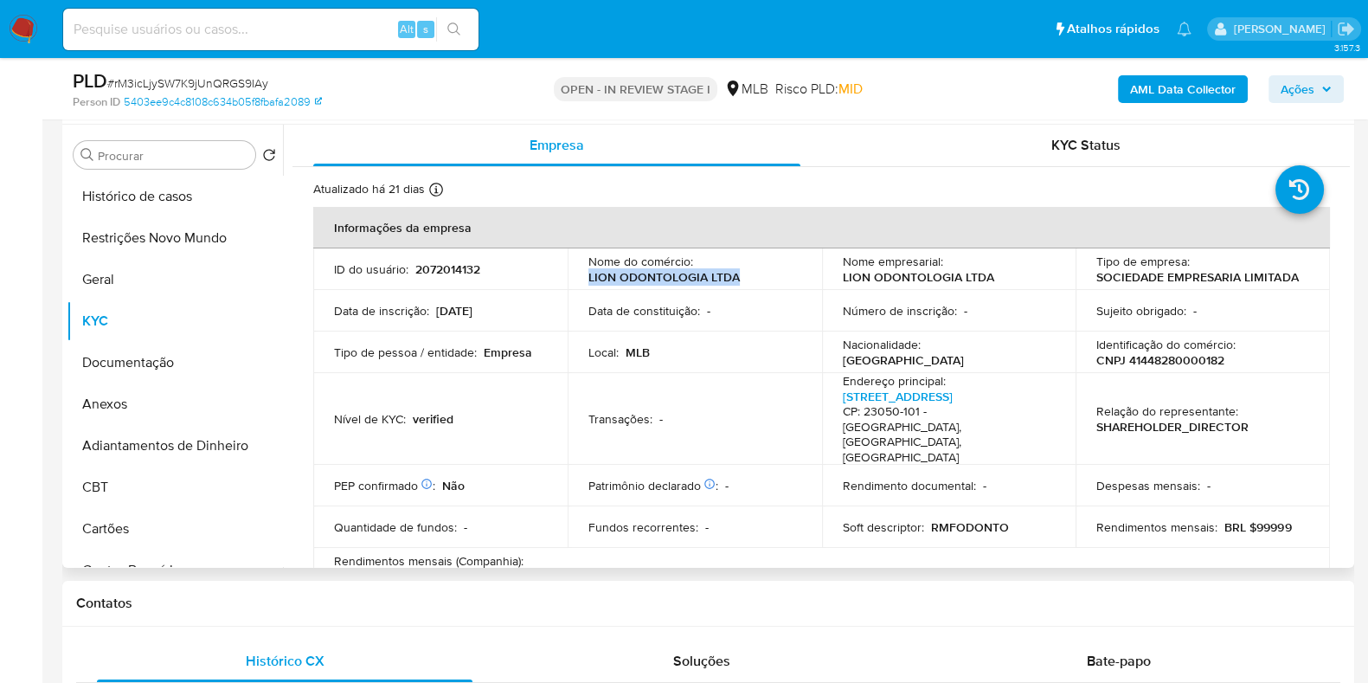
drag, startPoint x: 770, startPoint y: 276, endPoint x: 581, endPoint y: 280, distance: 188.7
click at [581, 280] on td "Nome do comércio : LION ODONTOLOGIA LTDA" at bounding box center [695, 269] width 254 height 42
copy p "LION ODONTOLOGIA LTDA"
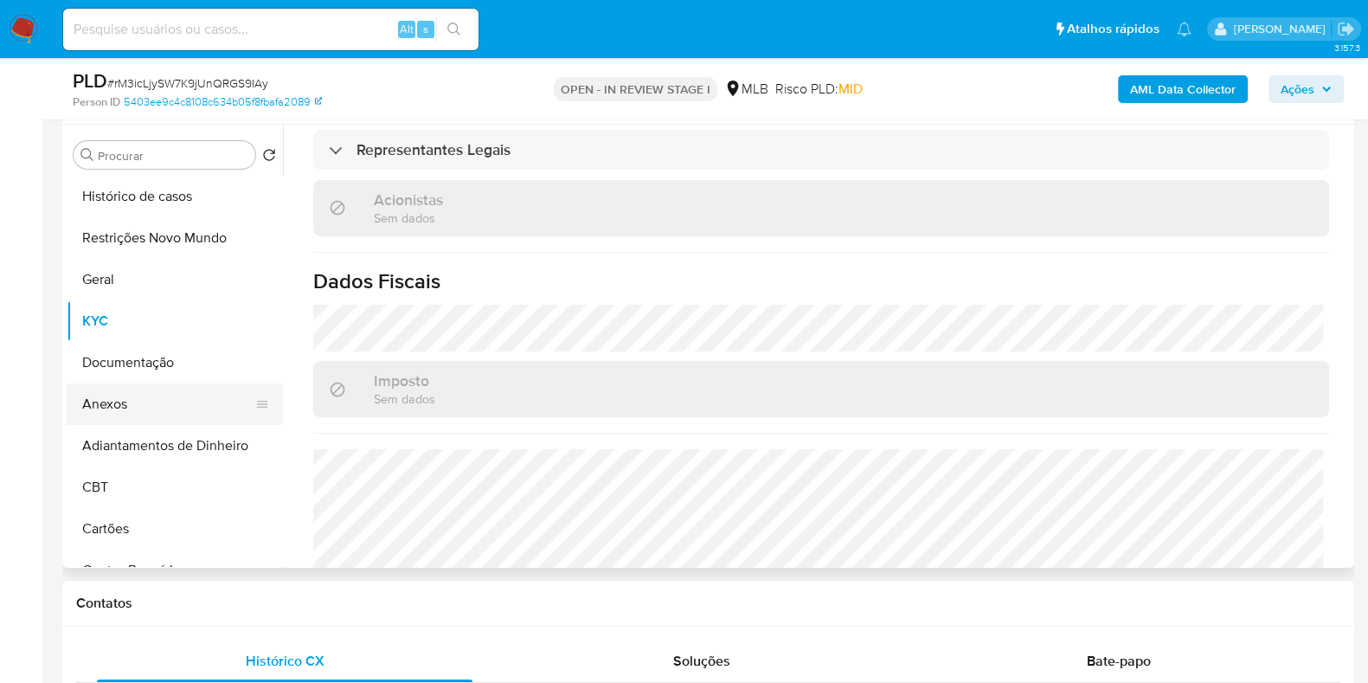
click at [141, 420] on button "Anexos" at bounding box center [168, 404] width 202 height 42
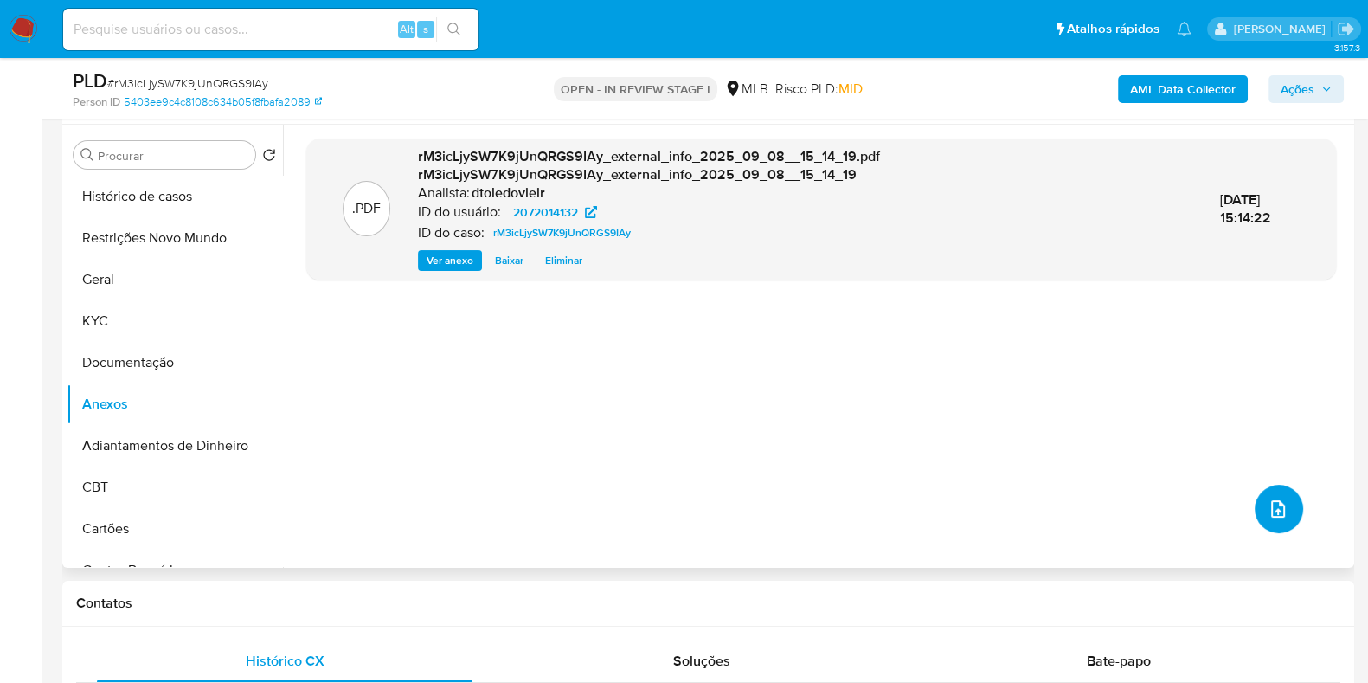
click at [1271, 509] on icon "upload-file" at bounding box center [1278, 508] width 14 height 17
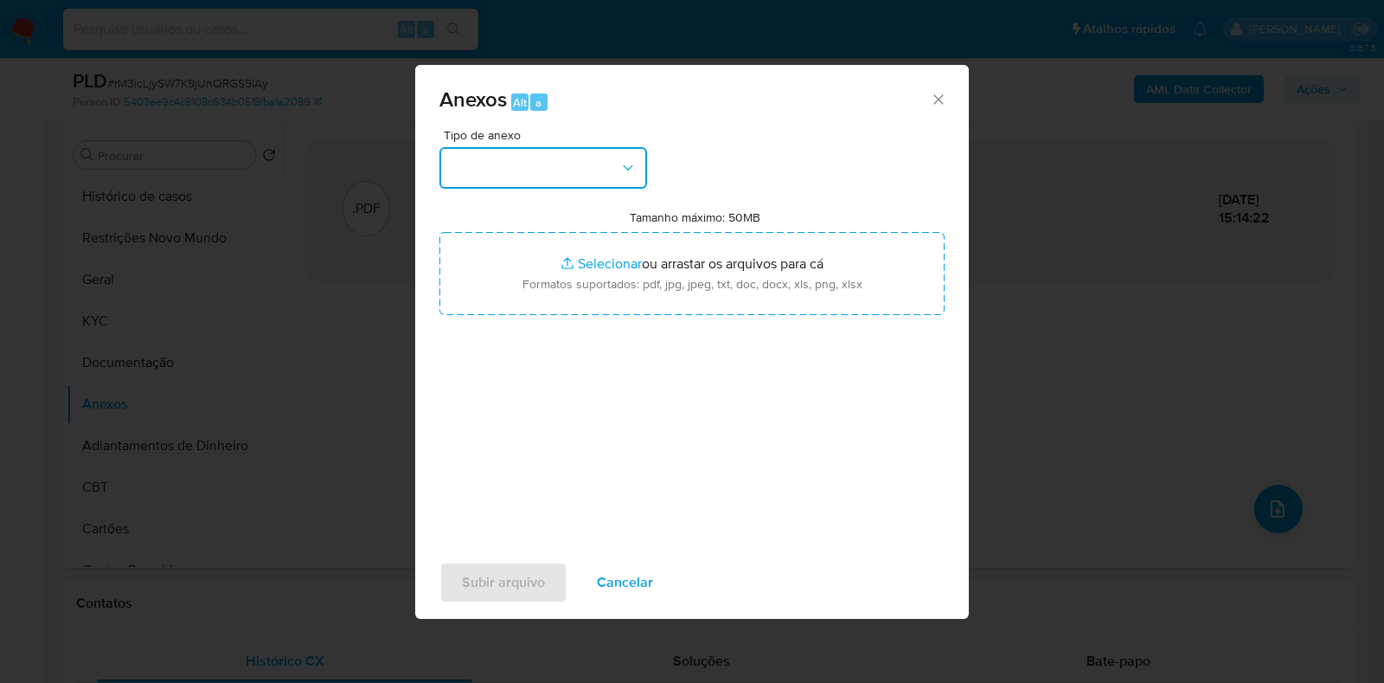
click at [586, 169] on button "button" at bounding box center [544, 168] width 208 height 42
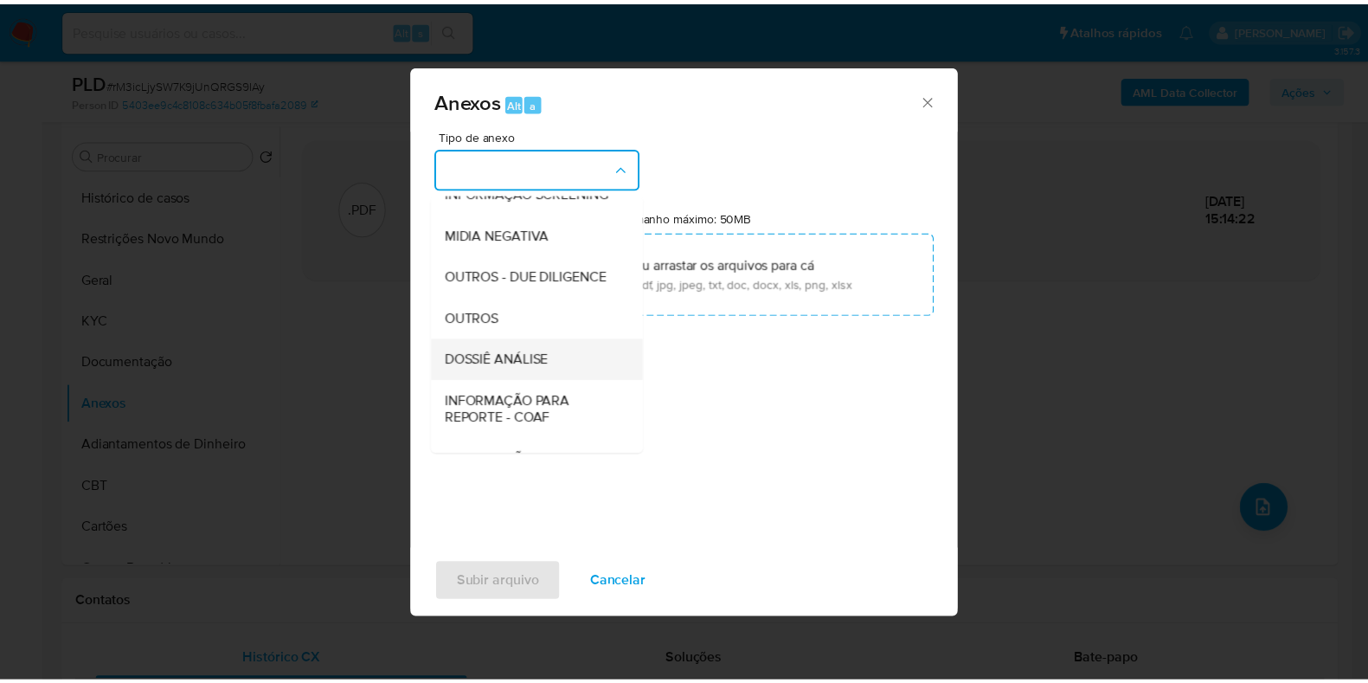
scroll to position [267, 0]
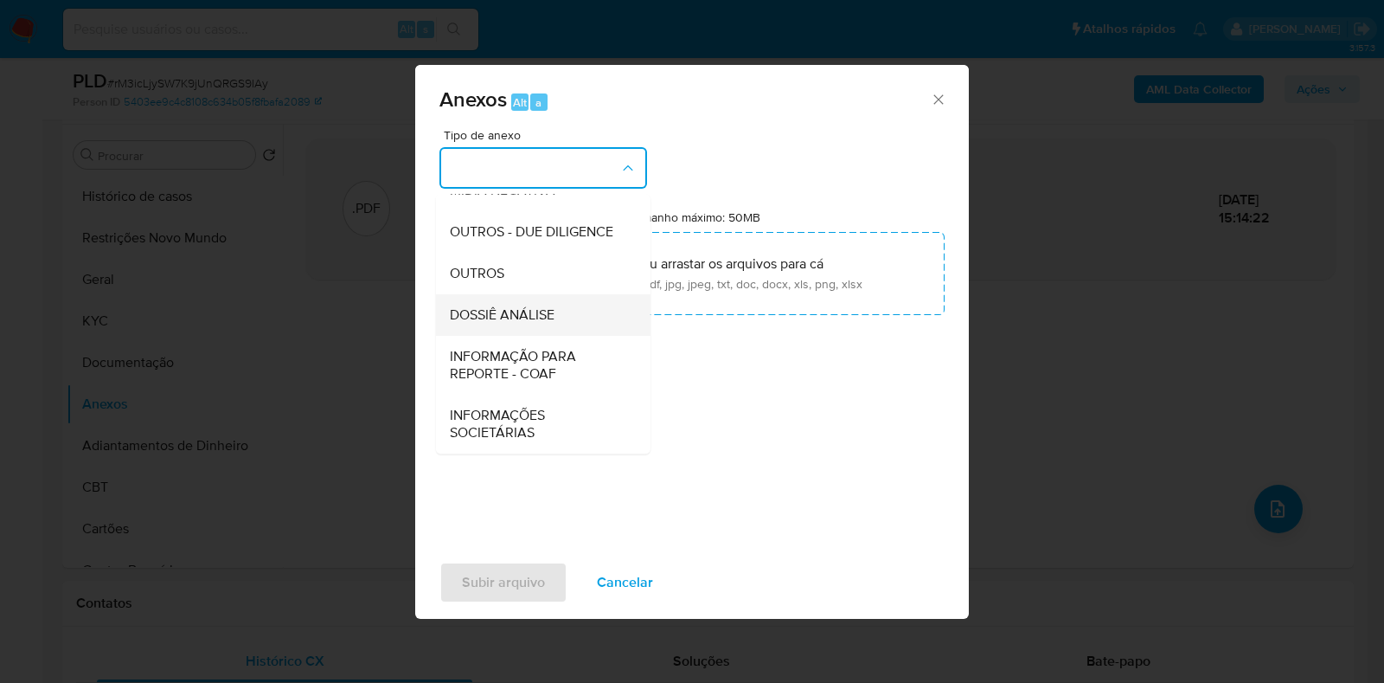
click at [535, 316] on span "DOSSIÊ ANÁLISE" at bounding box center [502, 314] width 105 height 17
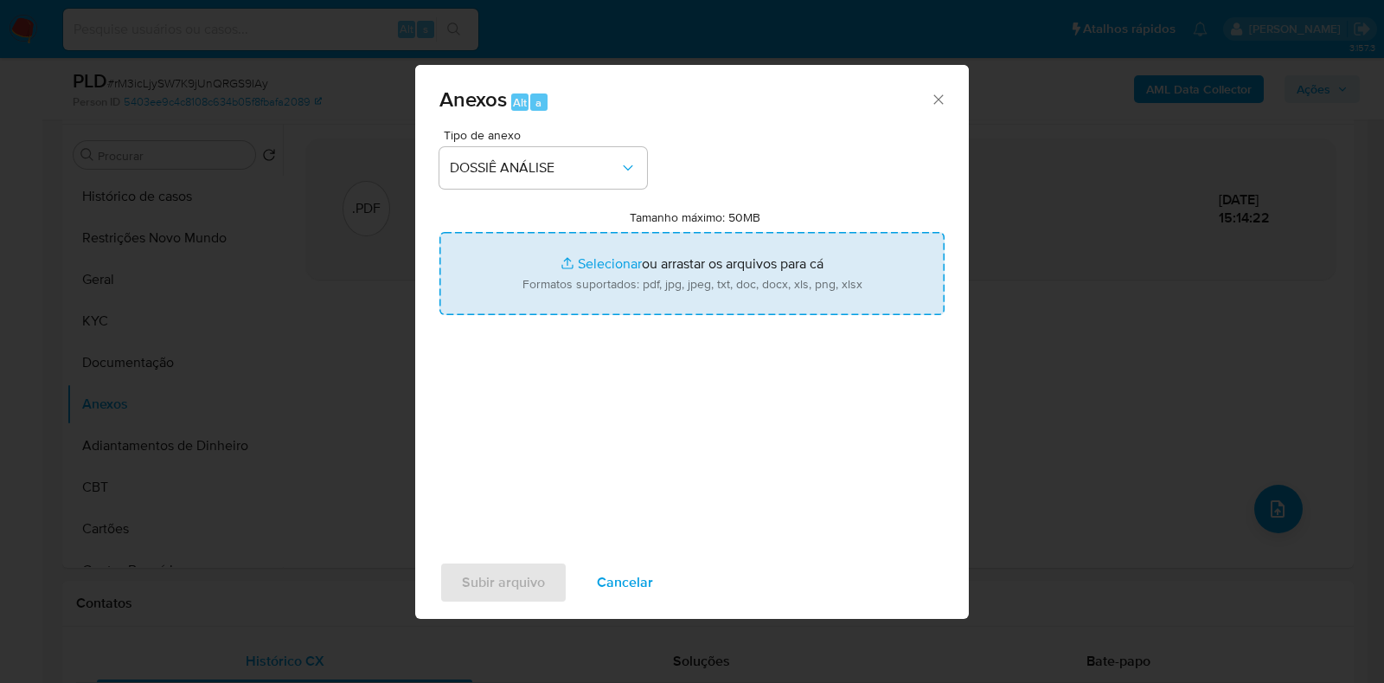
type input "C:\fakepath\CNPJ 41448280000182 - LION ODONTOLOGIA LTDA.pdf"
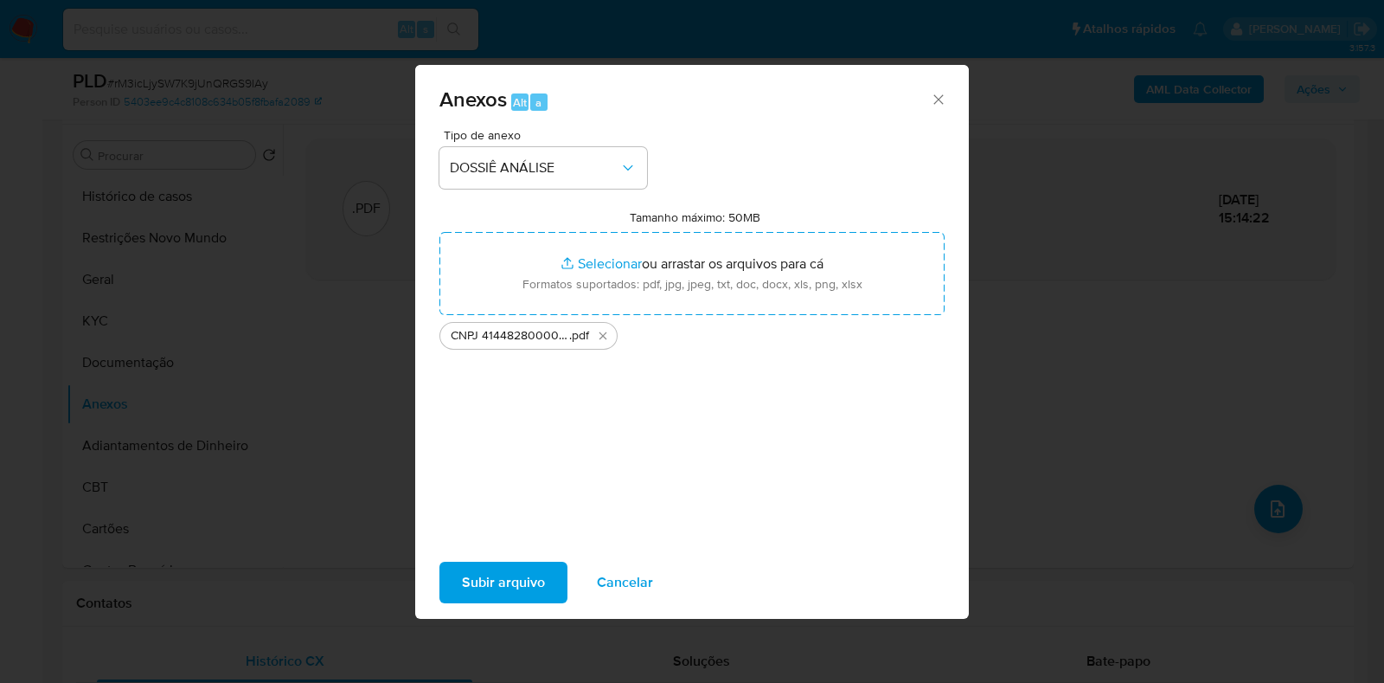
click at [472, 580] on span "Subir arquivo" at bounding box center [503, 582] width 83 height 38
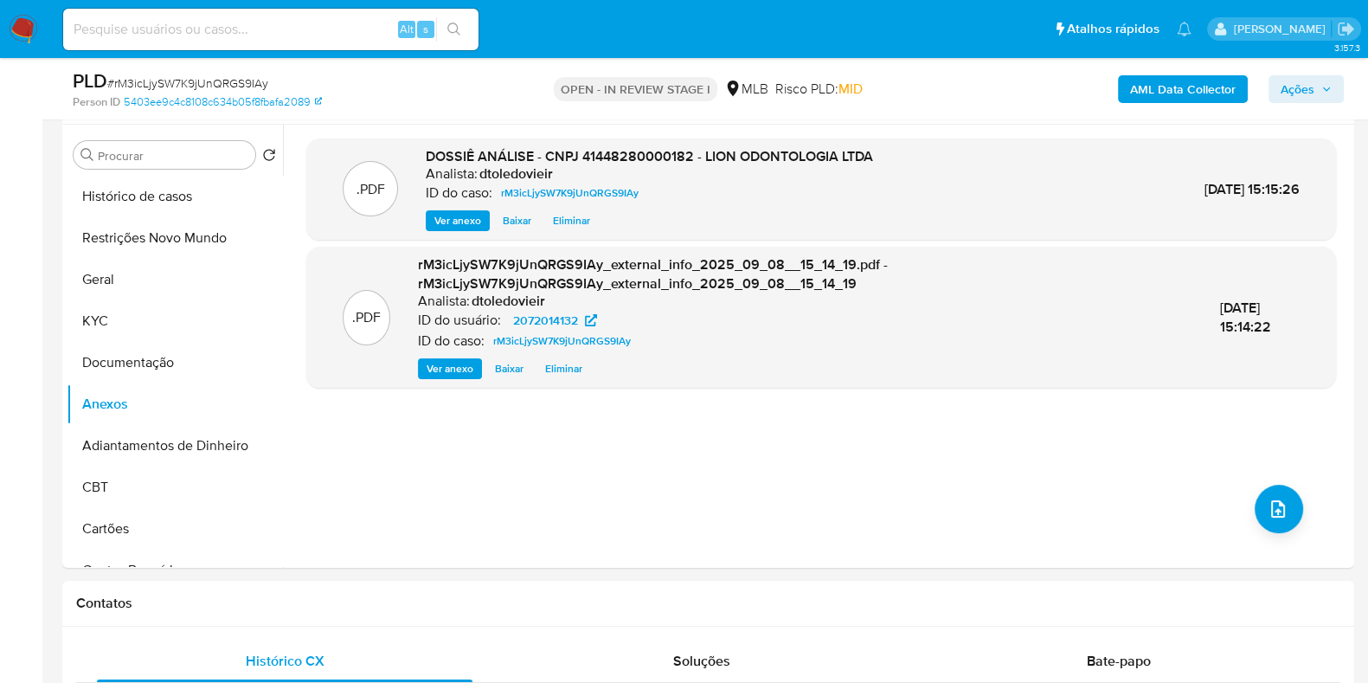
click at [1302, 92] on span "Ações" at bounding box center [1298, 89] width 34 height 28
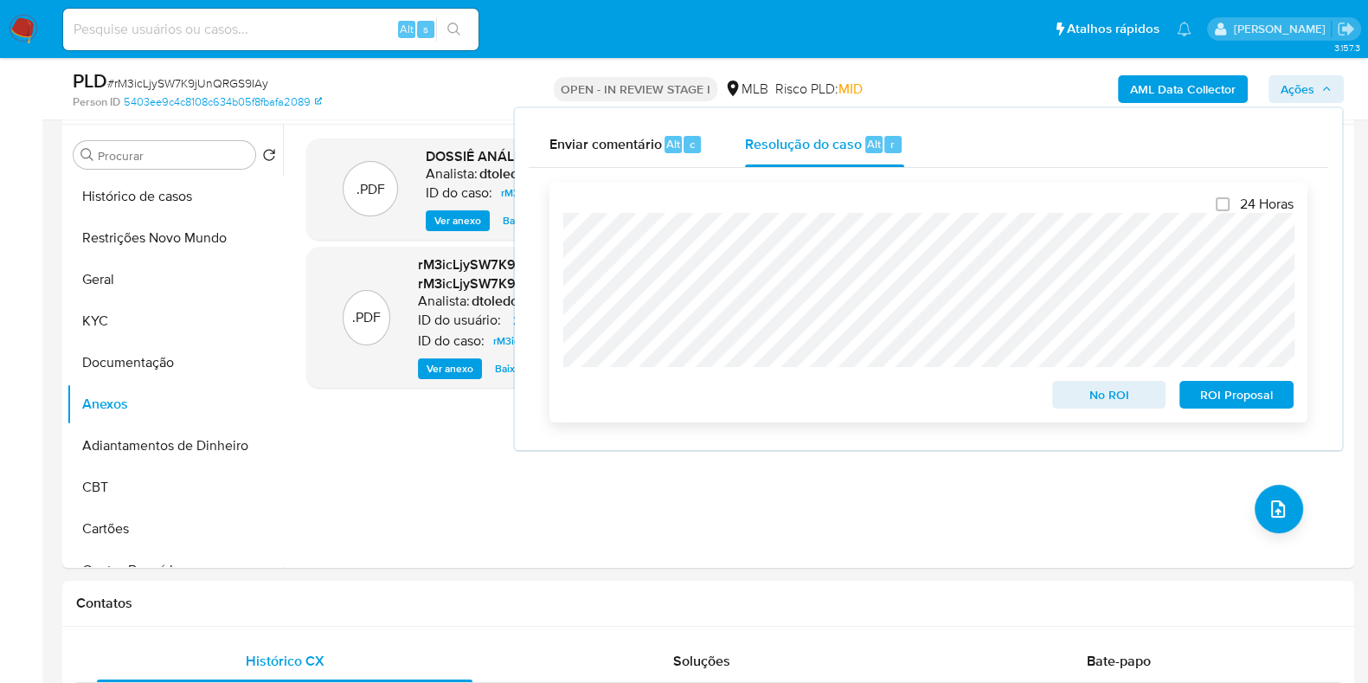
click at [1087, 390] on span "No ROI" at bounding box center [1109, 394] width 90 height 24
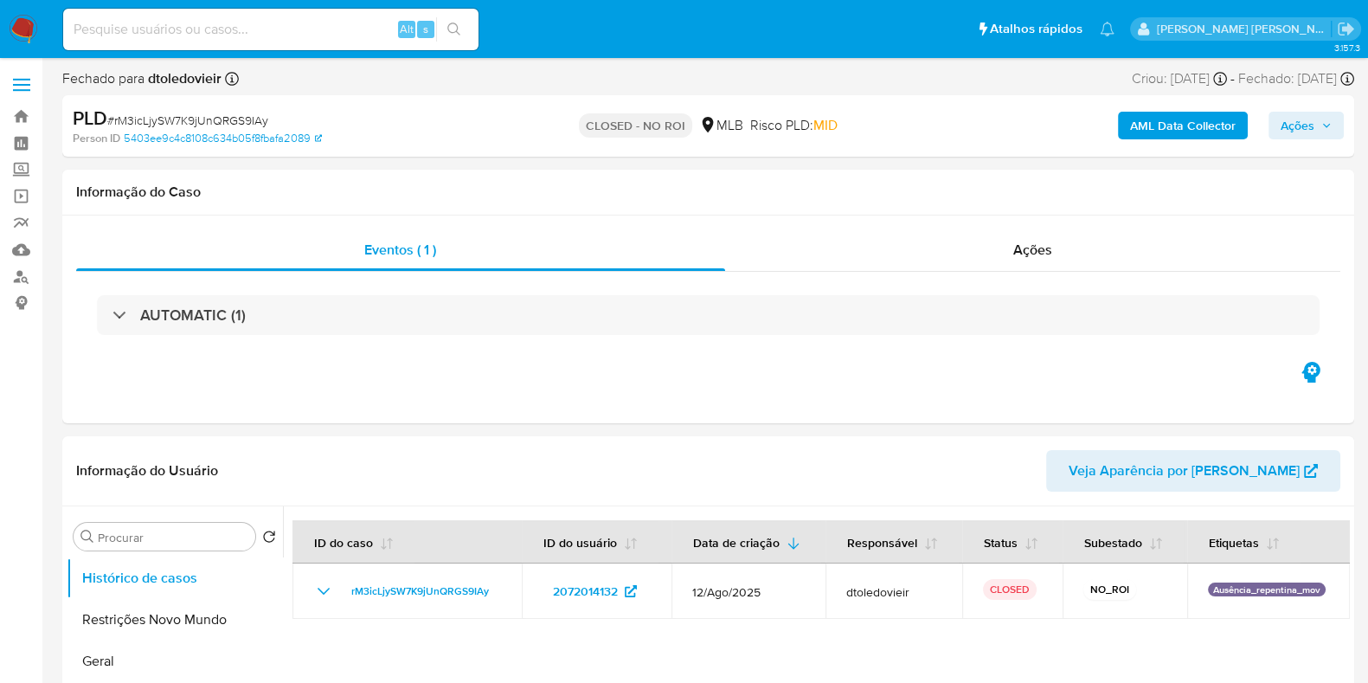
select select "10"
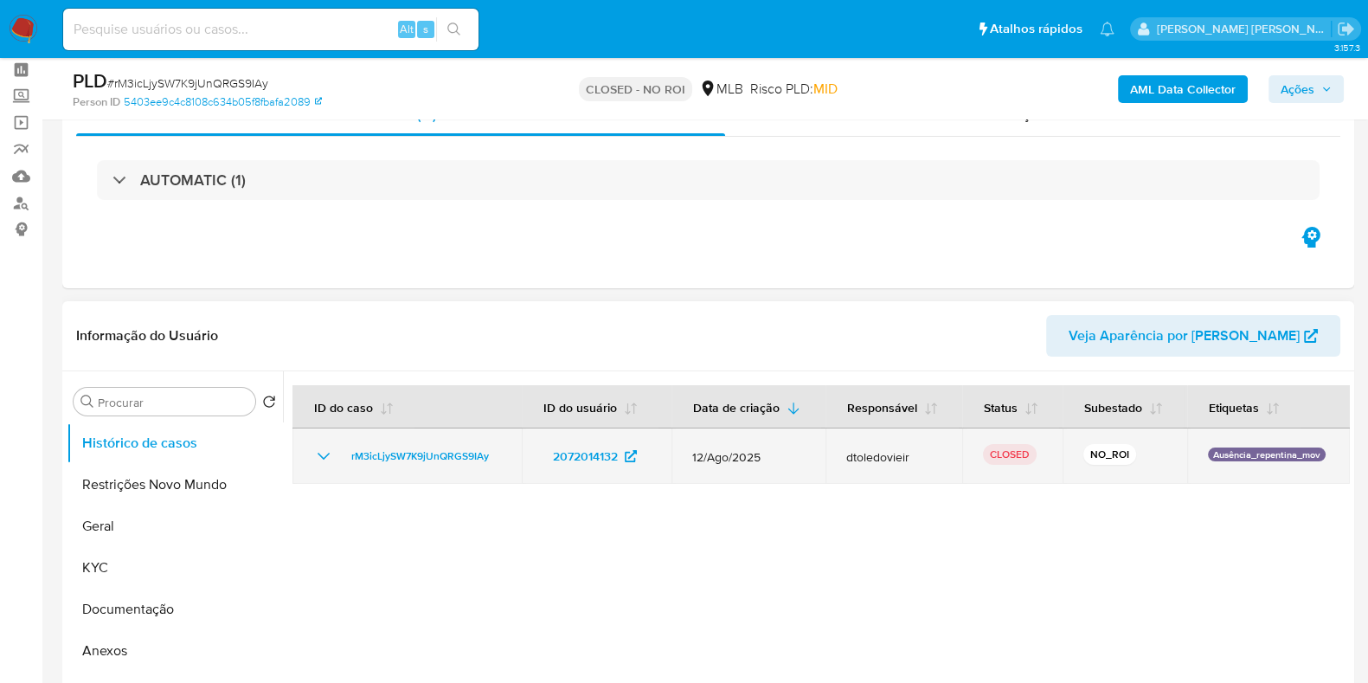
scroll to position [107, 0]
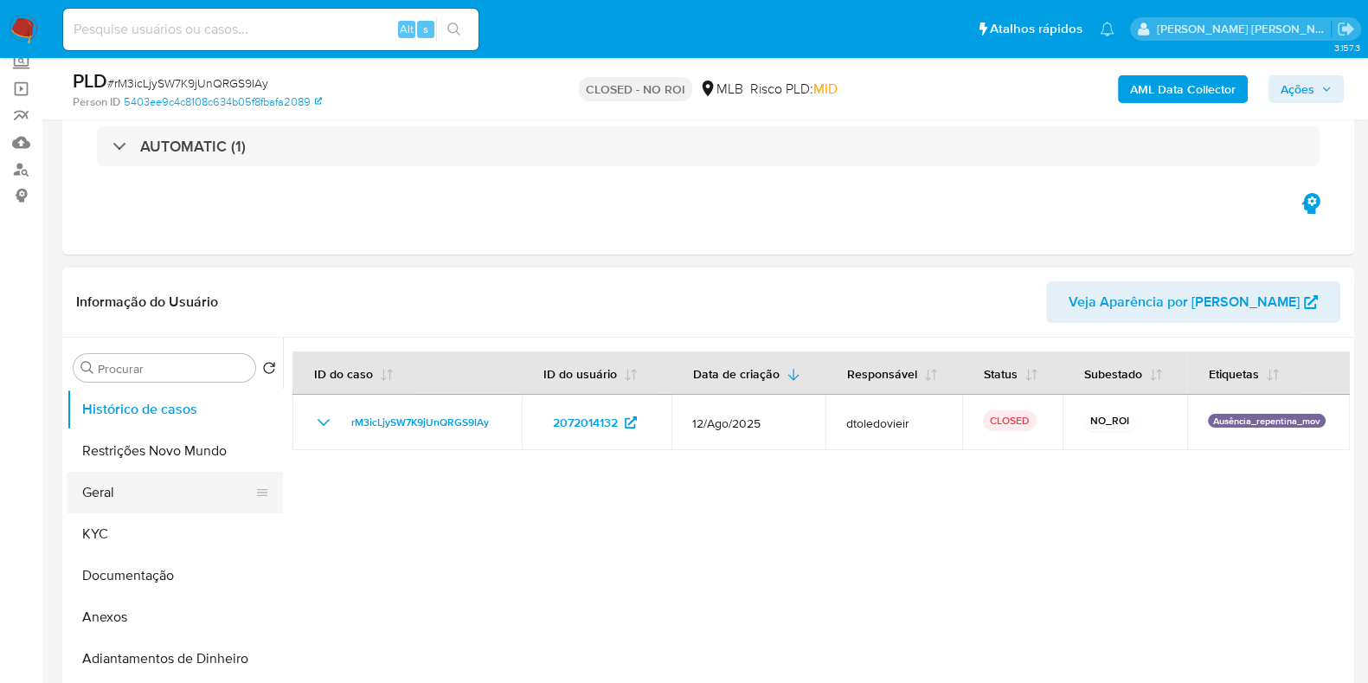
click at [138, 483] on button "Geral" at bounding box center [168, 493] width 202 height 42
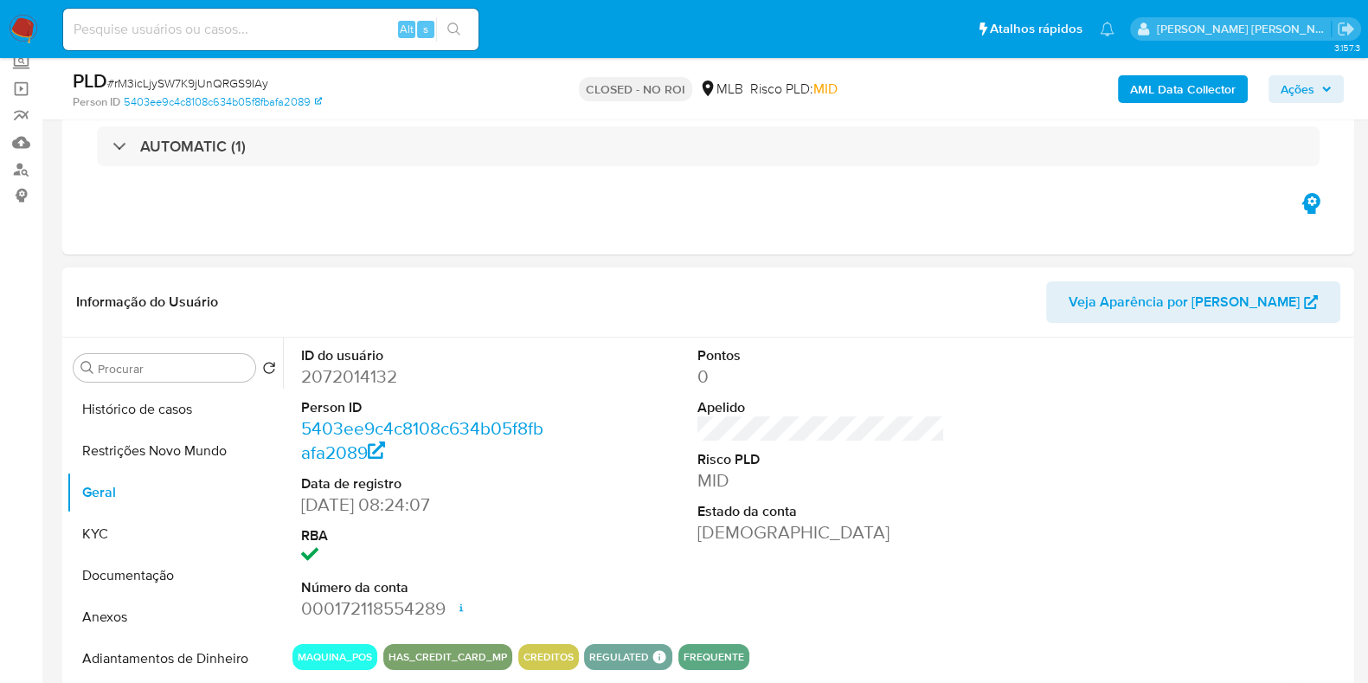
click at [324, 375] on dd "2072014132" at bounding box center [424, 376] width 247 height 24
copy dd "2072014132"
click at [254, 23] on input at bounding box center [270, 29] width 415 height 22
paste input "299308946"
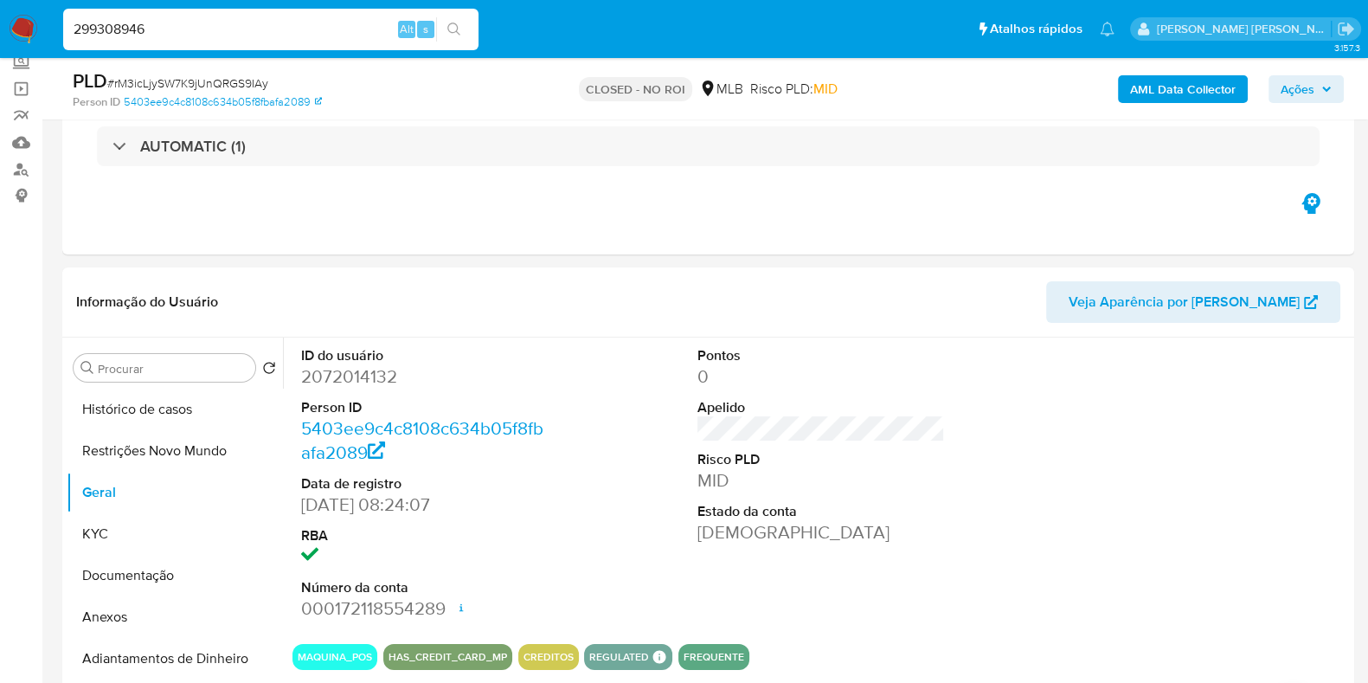
type input "299308946"
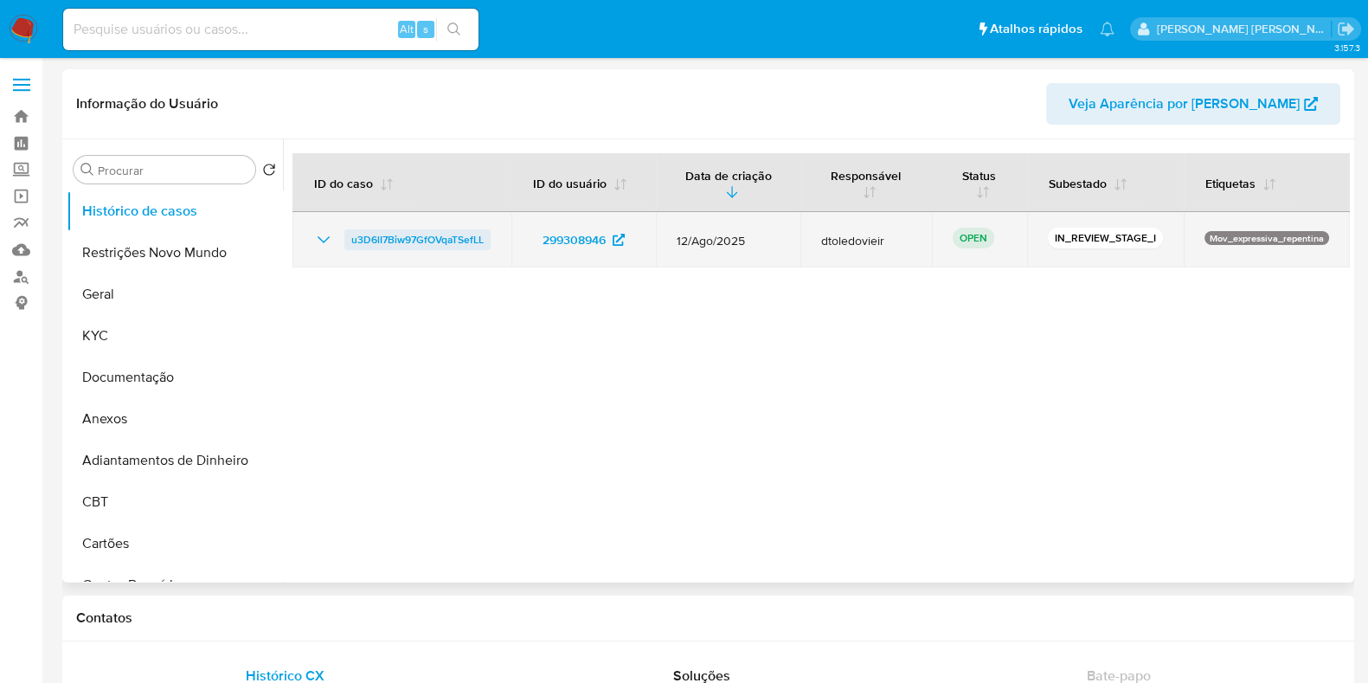
select select "10"
click at [461, 231] on span "u3D6lI7Biw97GfOVqaTSefLL" at bounding box center [417, 239] width 132 height 21
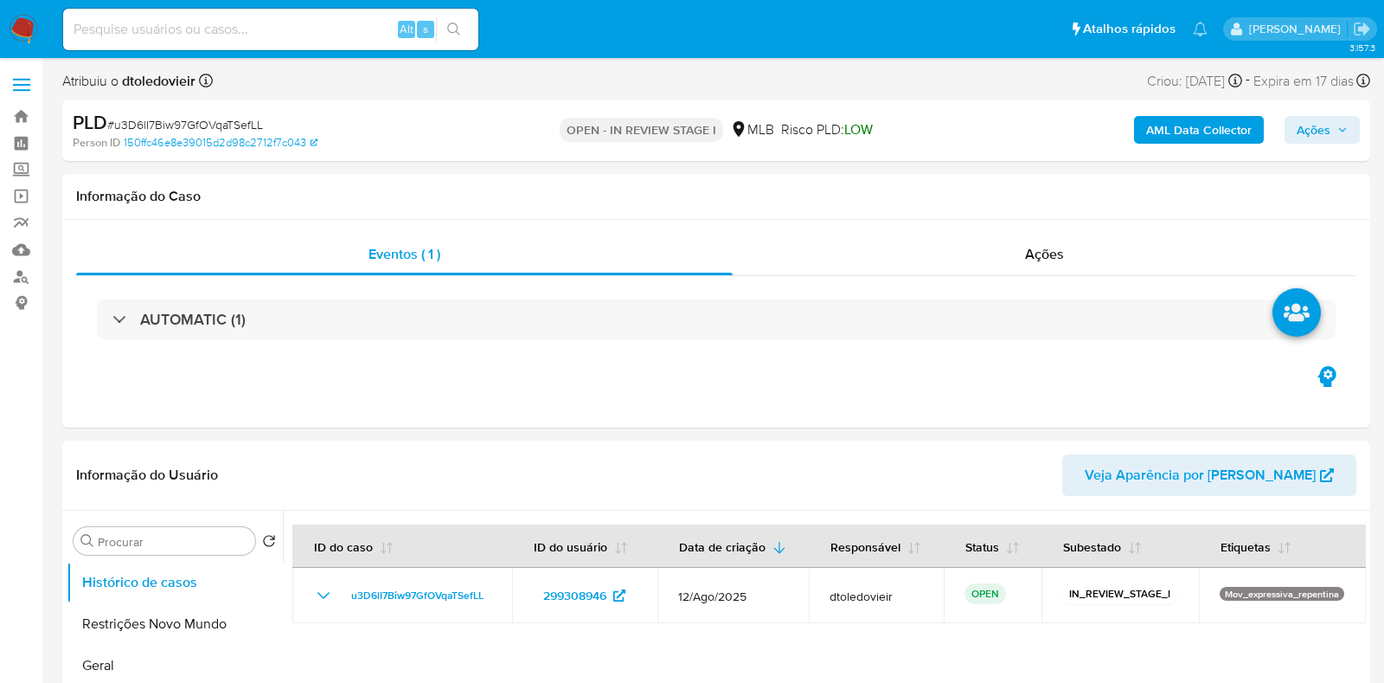
select select "10"
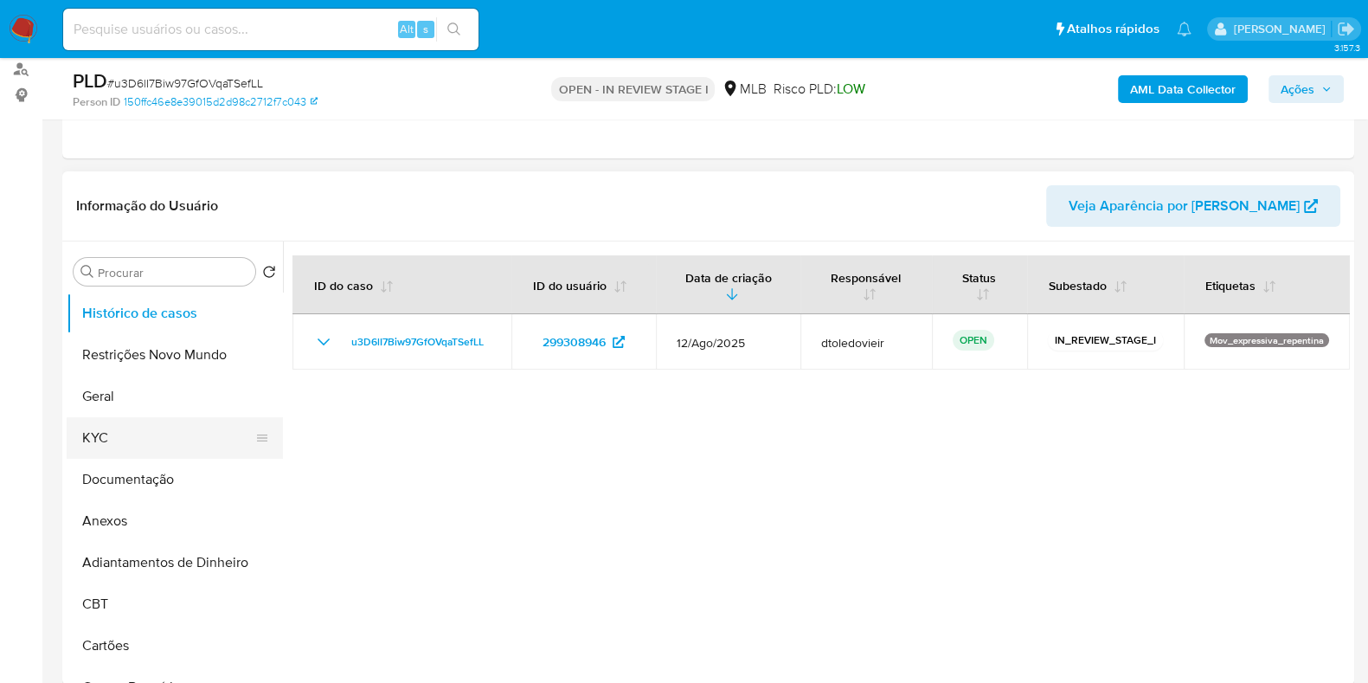
scroll to position [215, 0]
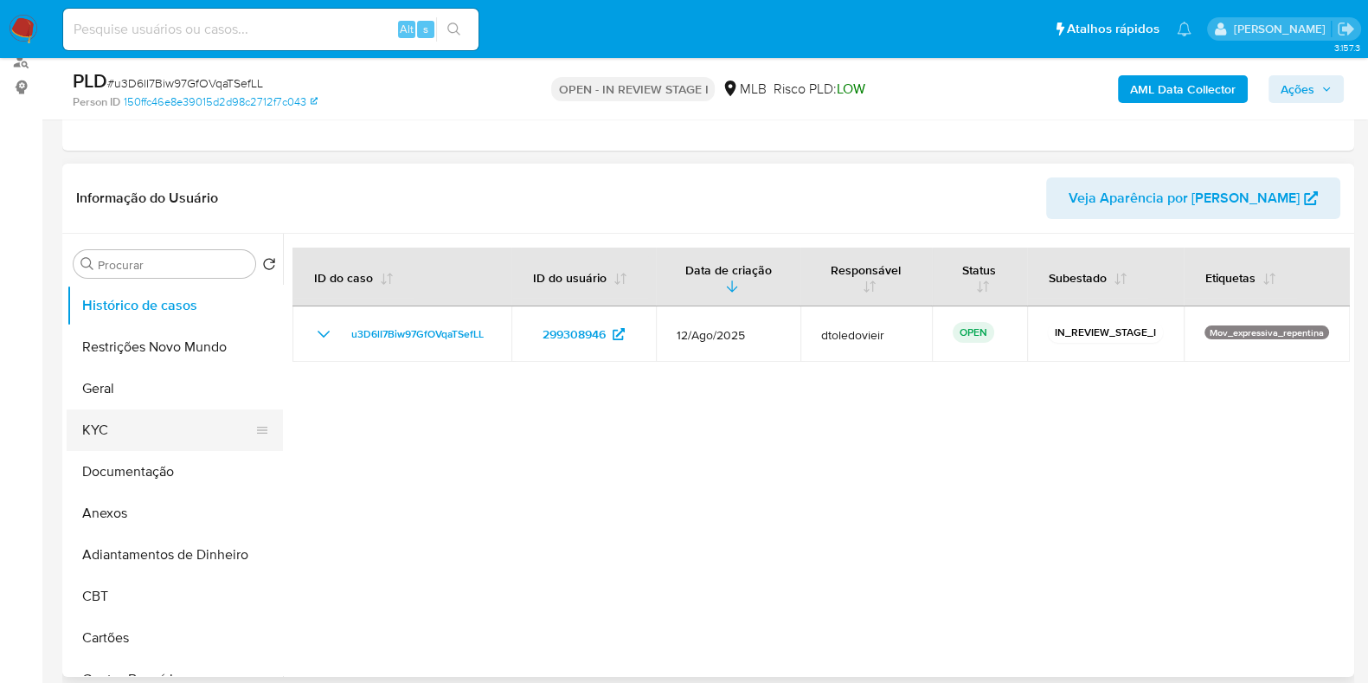
click at [147, 439] on button "KYC" at bounding box center [168, 430] width 202 height 42
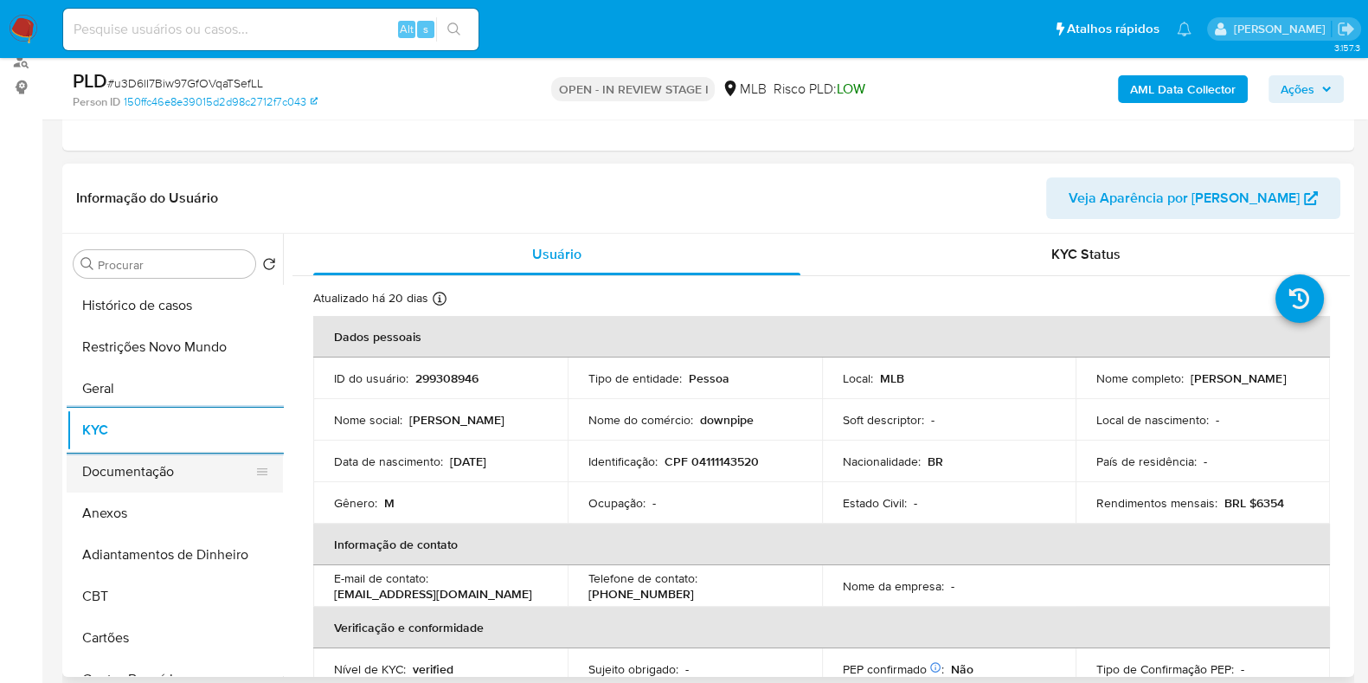
click at [158, 472] on button "Documentação" at bounding box center [168, 472] width 202 height 42
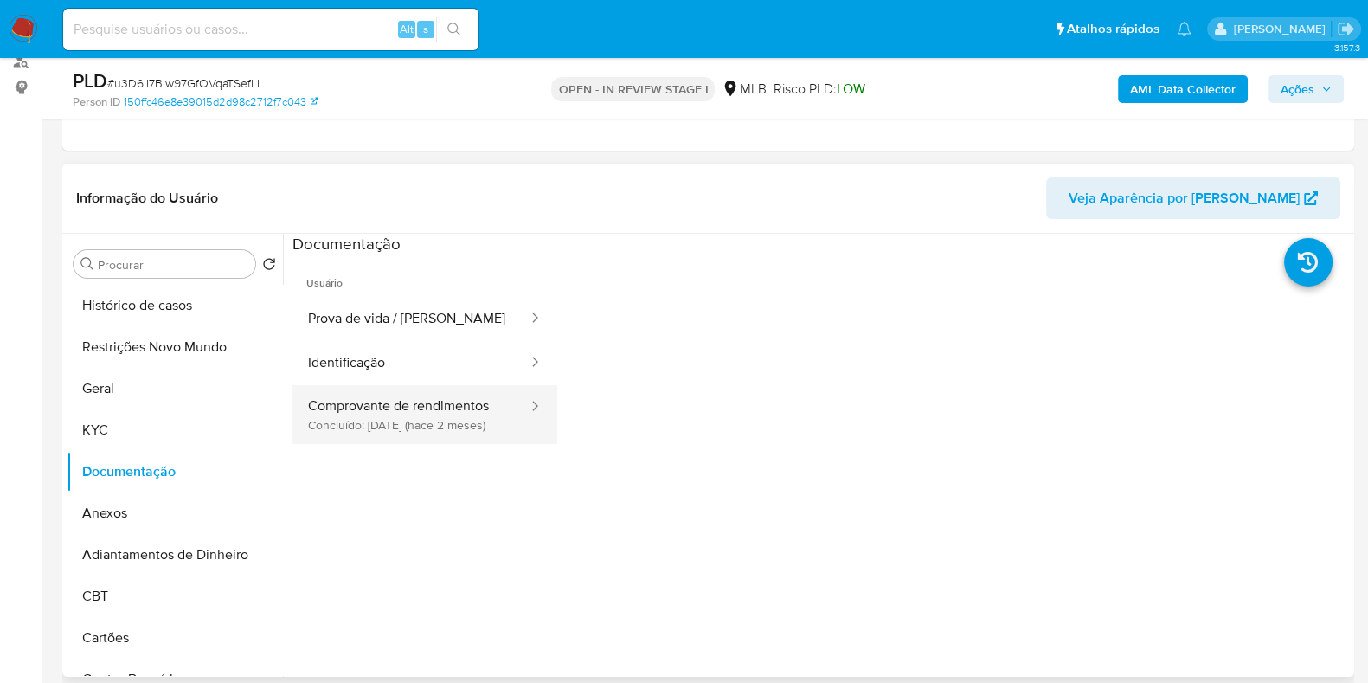
click at [367, 429] on button "Comprovante de rendimentos Concluído: 23/07/2025 (hace 2 meses)" at bounding box center [410, 414] width 237 height 59
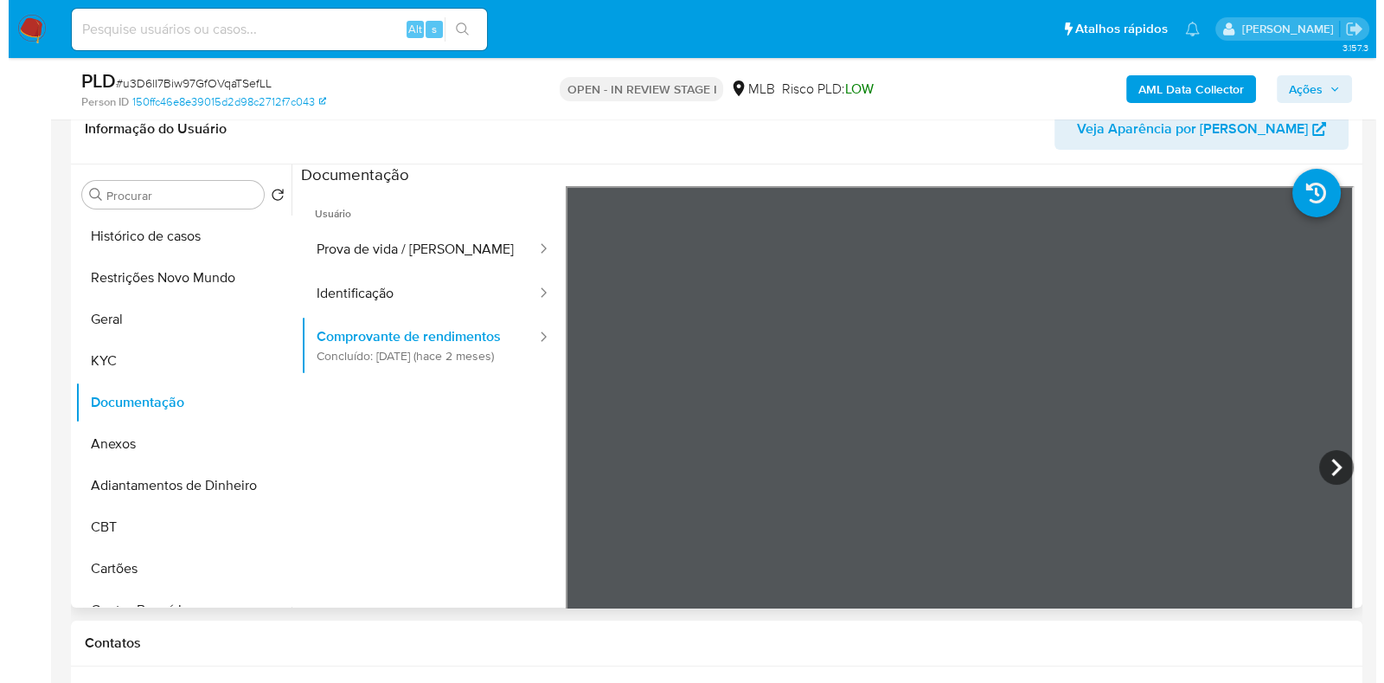
scroll to position [324, 0]
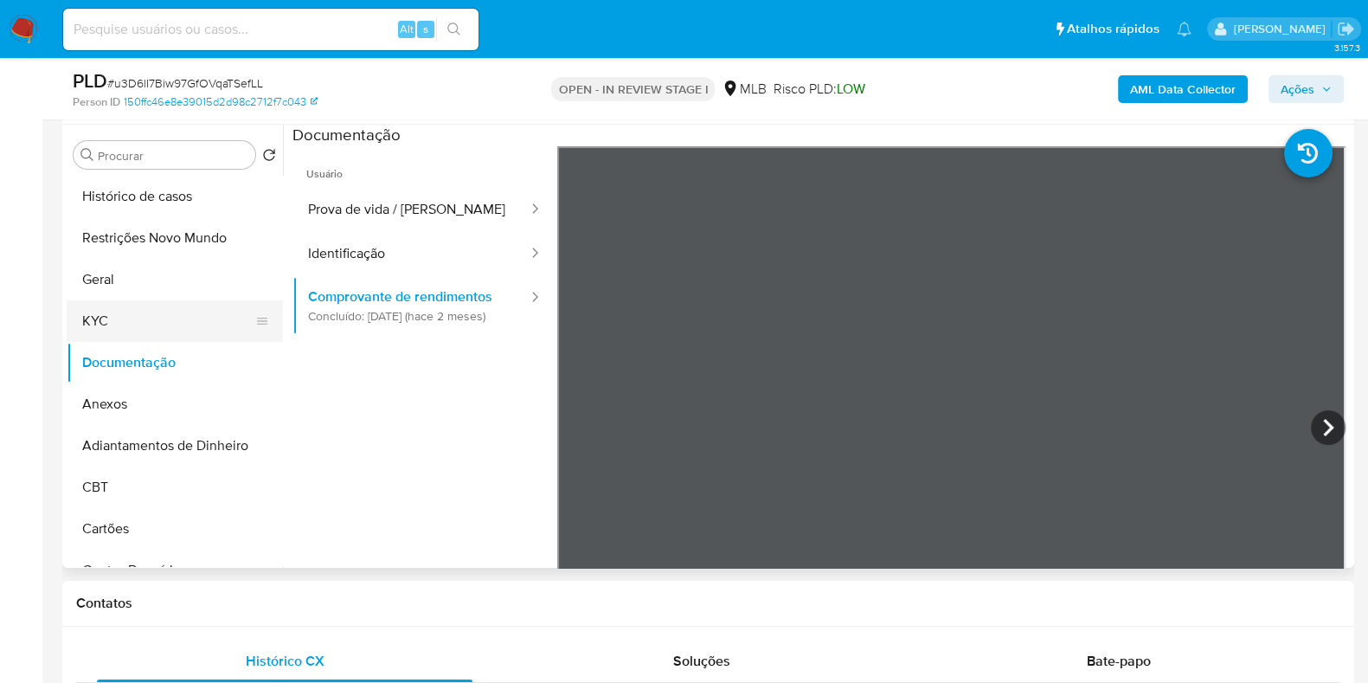
click at [134, 307] on button "KYC" at bounding box center [168, 321] width 202 height 42
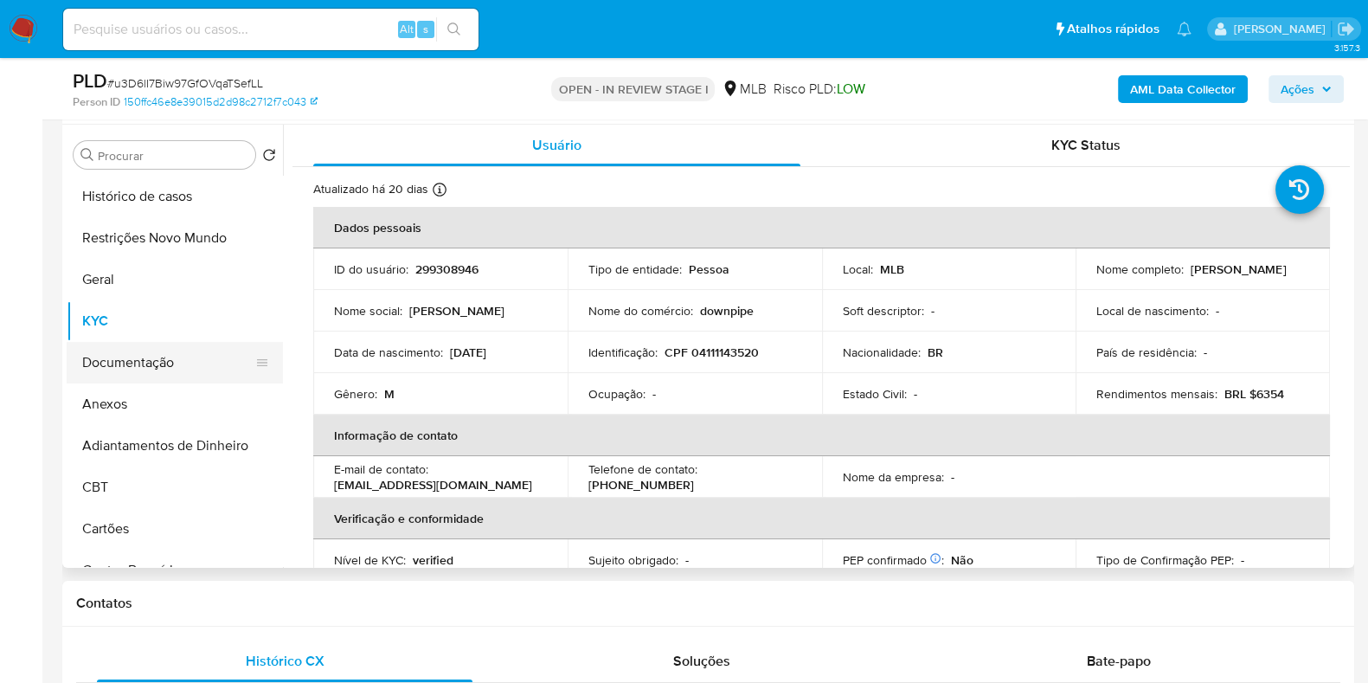
click at [112, 359] on button "Documentação" at bounding box center [168, 363] width 202 height 42
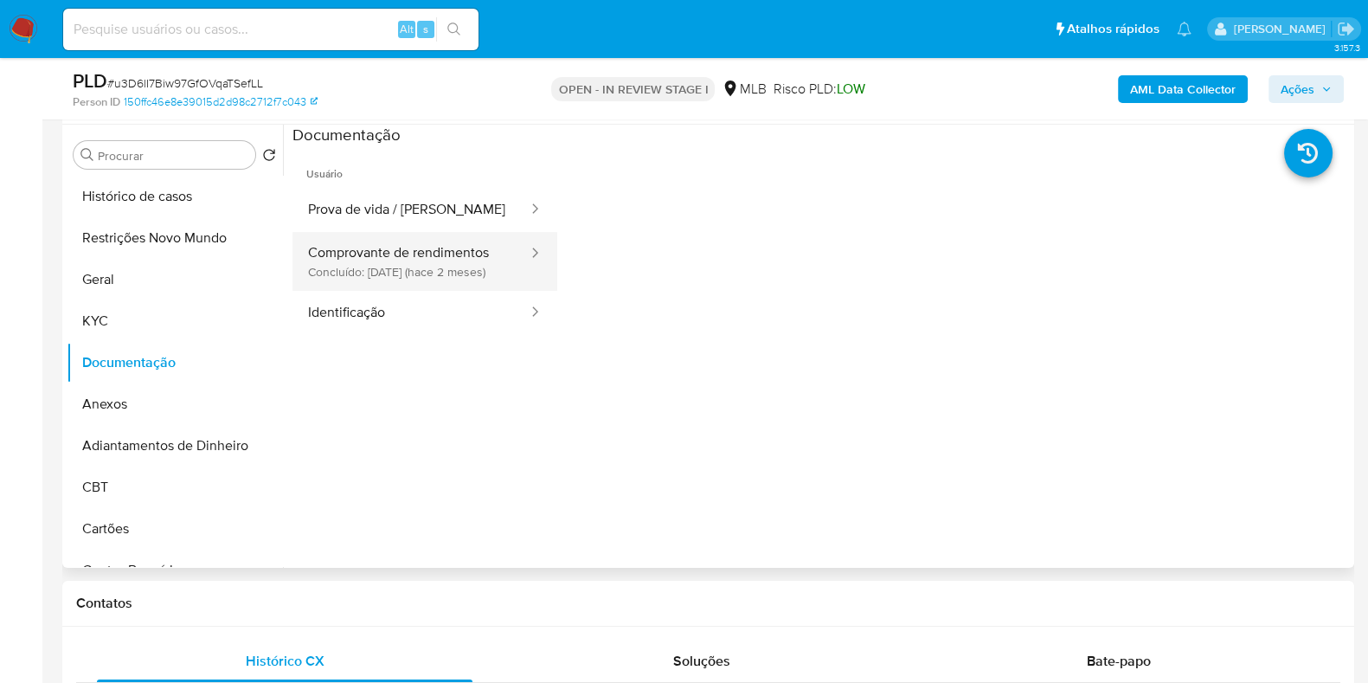
click at [437, 261] on button "Comprovante de rendimentos Concluído: 23/07/2025 (hace 2 meses)" at bounding box center [410, 261] width 237 height 59
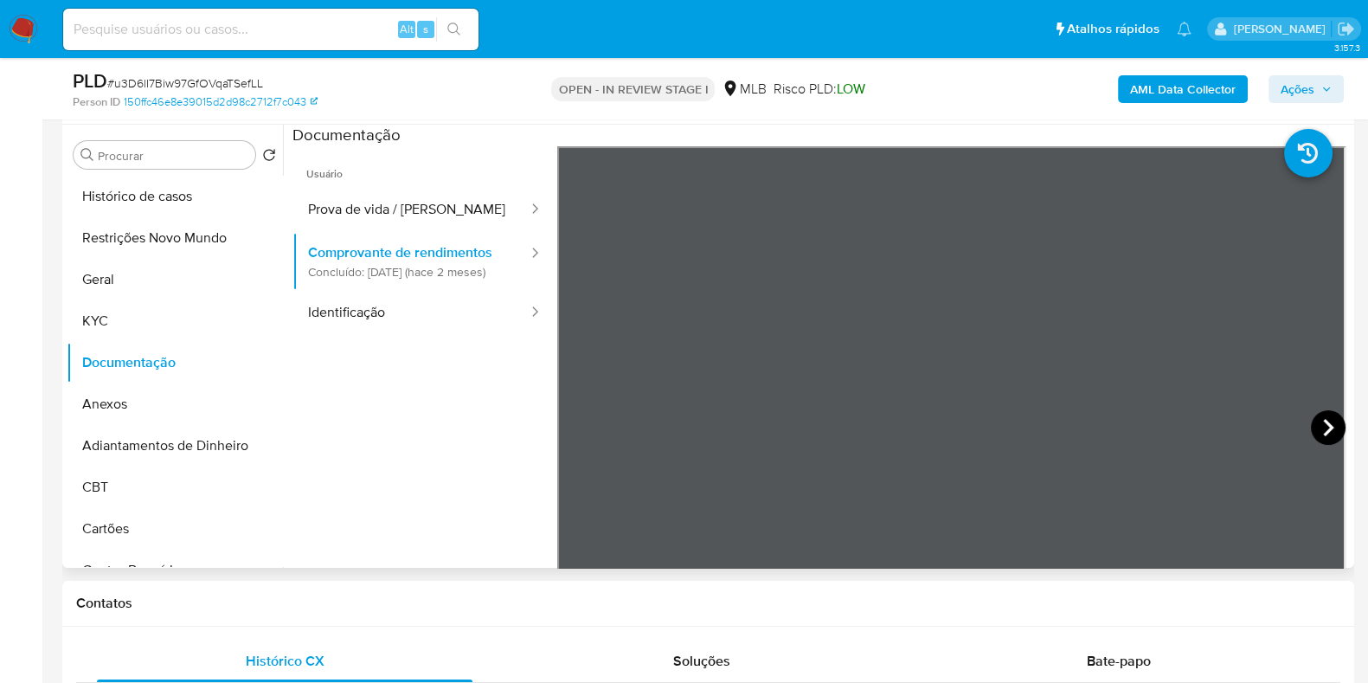
click at [1325, 420] on icon at bounding box center [1328, 427] width 35 height 35
click at [1177, 94] on b "AML Data Collector" at bounding box center [1183, 89] width 106 height 28
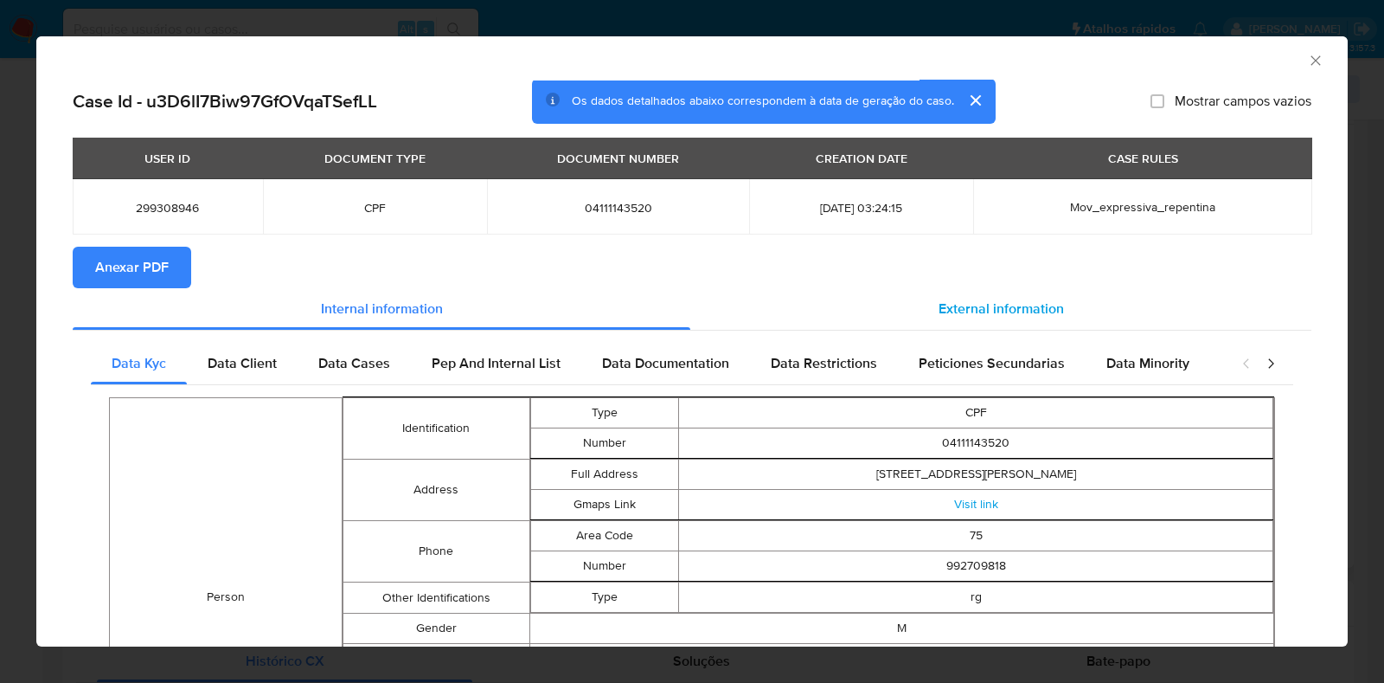
click at [999, 309] on span "External information" at bounding box center [1001, 309] width 125 height 20
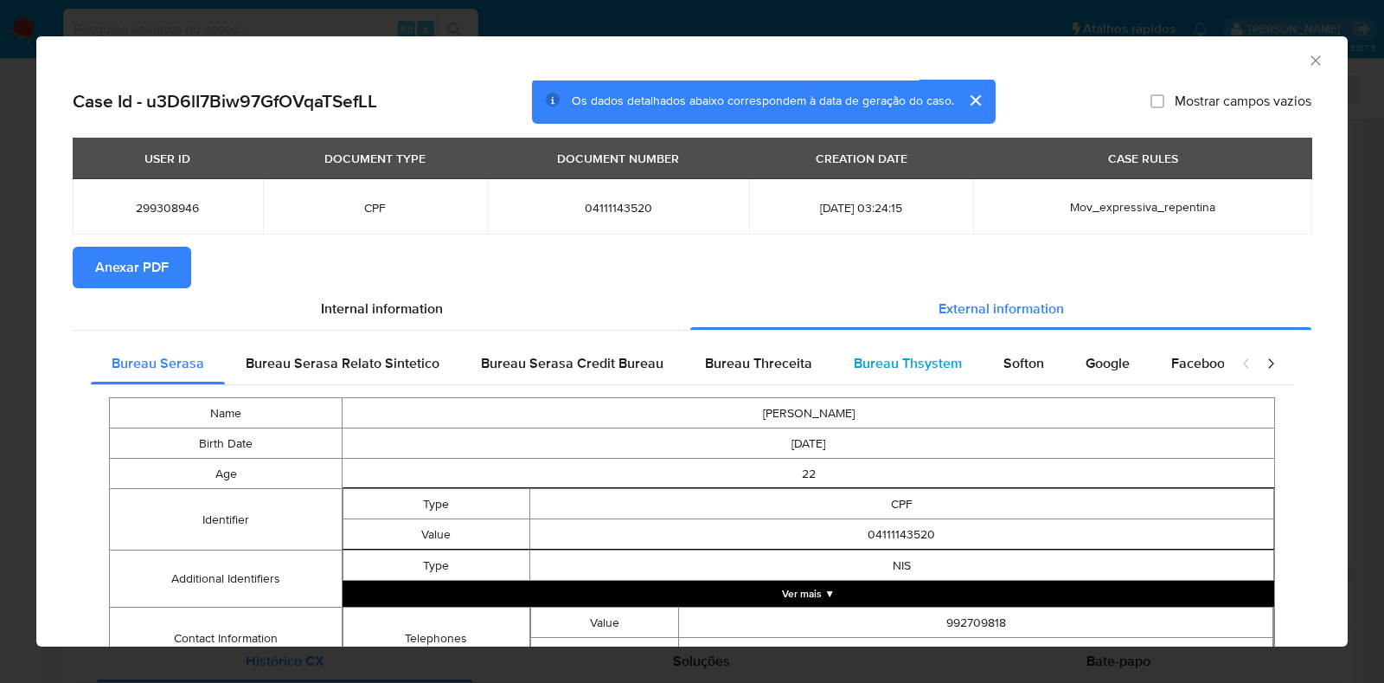
click at [894, 369] on span "Bureau Thsystem" at bounding box center [908, 363] width 108 height 20
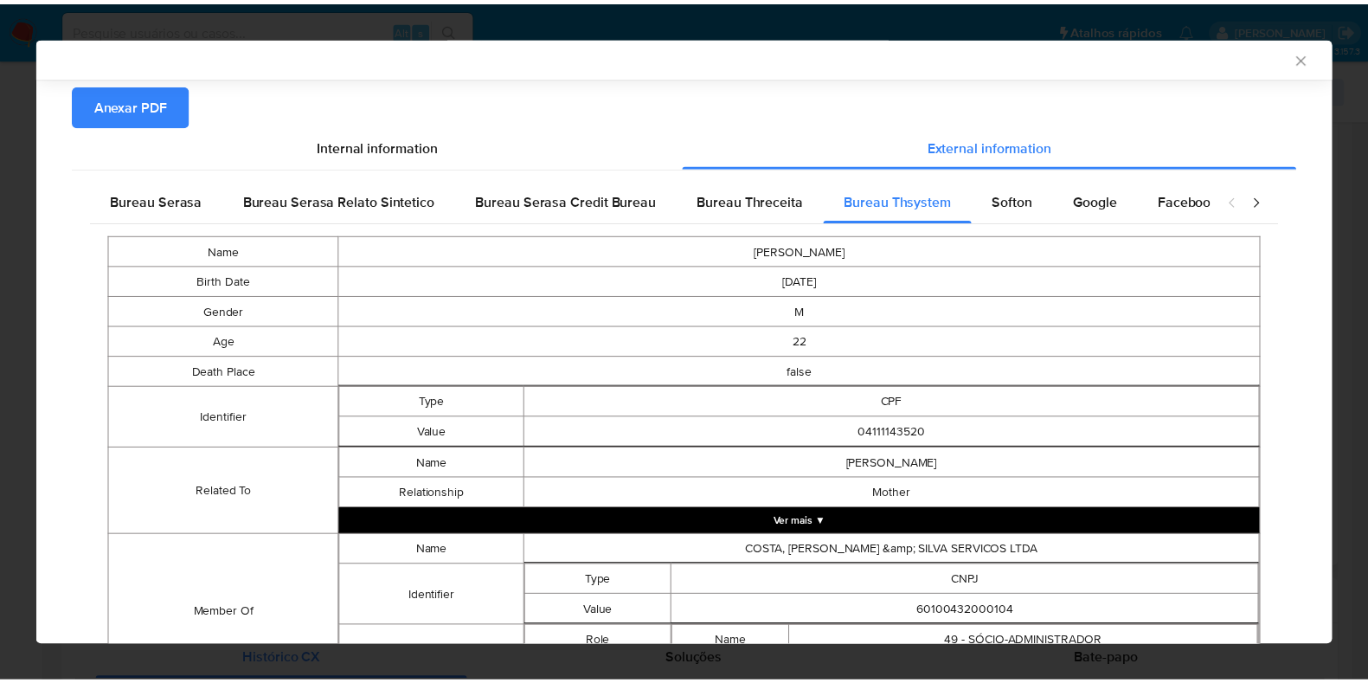
scroll to position [267, 0]
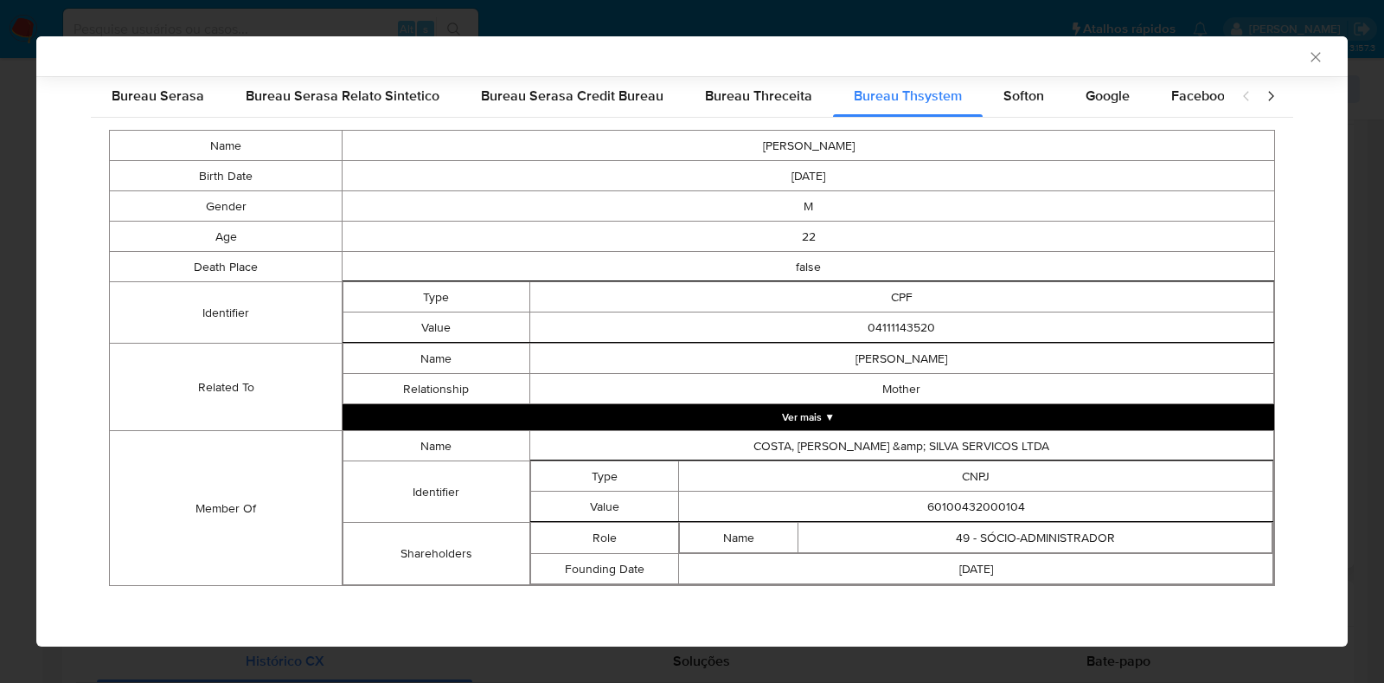
click at [974, 498] on td "60100432000104" at bounding box center [976, 506] width 594 height 30
copy td "60100432000104"
click at [0, 294] on div "AML Data Collector Case Id - u3D6lI7Biw97GfOVqaTSefLL Os dados detalhados abaix…" at bounding box center [692, 341] width 1384 height 683
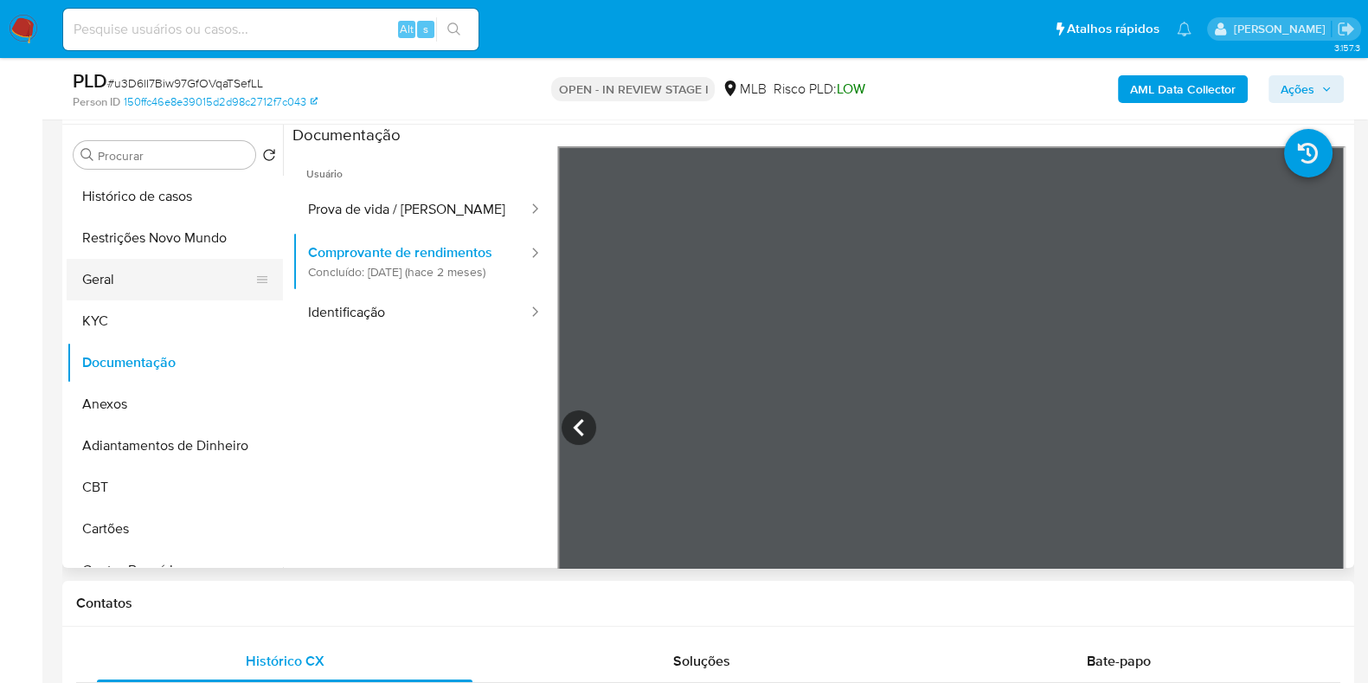
click at [137, 279] on button "Geral" at bounding box center [168, 280] width 202 height 42
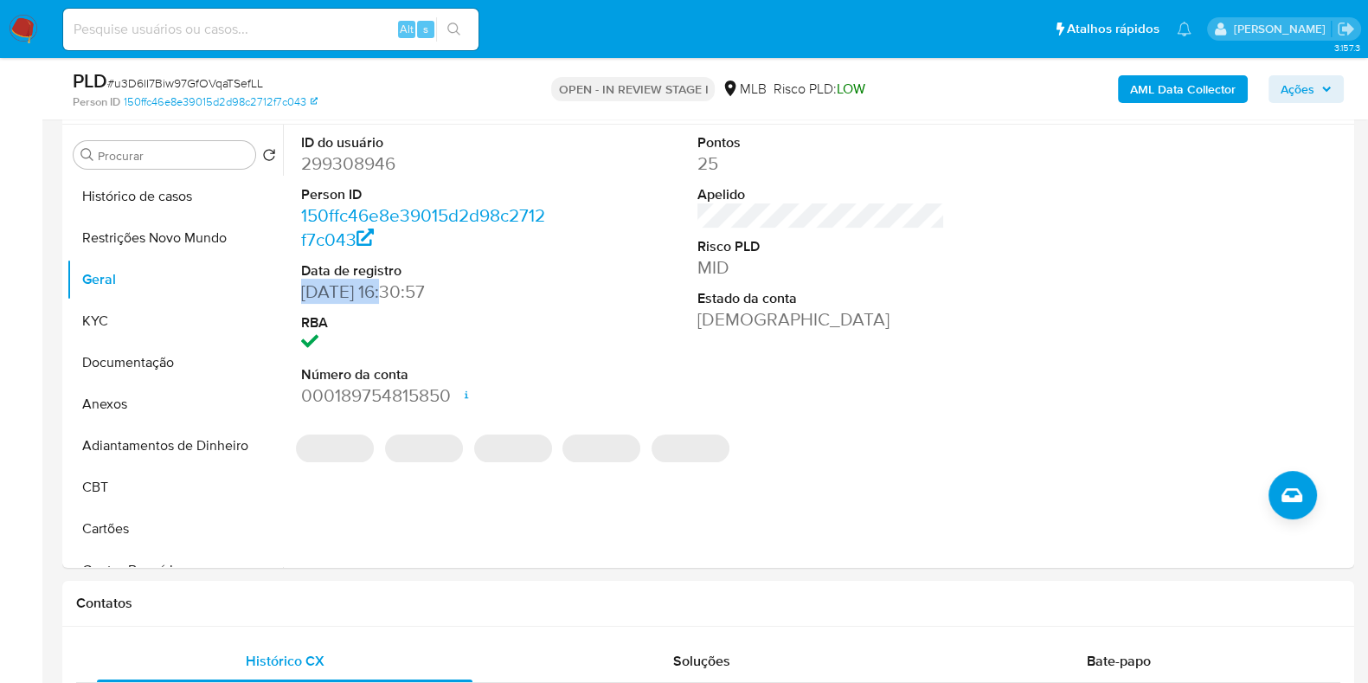
drag, startPoint x: 387, startPoint y: 292, endPoint x: 298, endPoint y: 299, distance: 89.4
click at [298, 299] on div "ID do usuário 299308946 Person ID 150ffc46e8e39015d2d98c2712f7c043 Data de regi…" at bounding box center [424, 271] width 265 height 292
copy dd "30/01/2018"
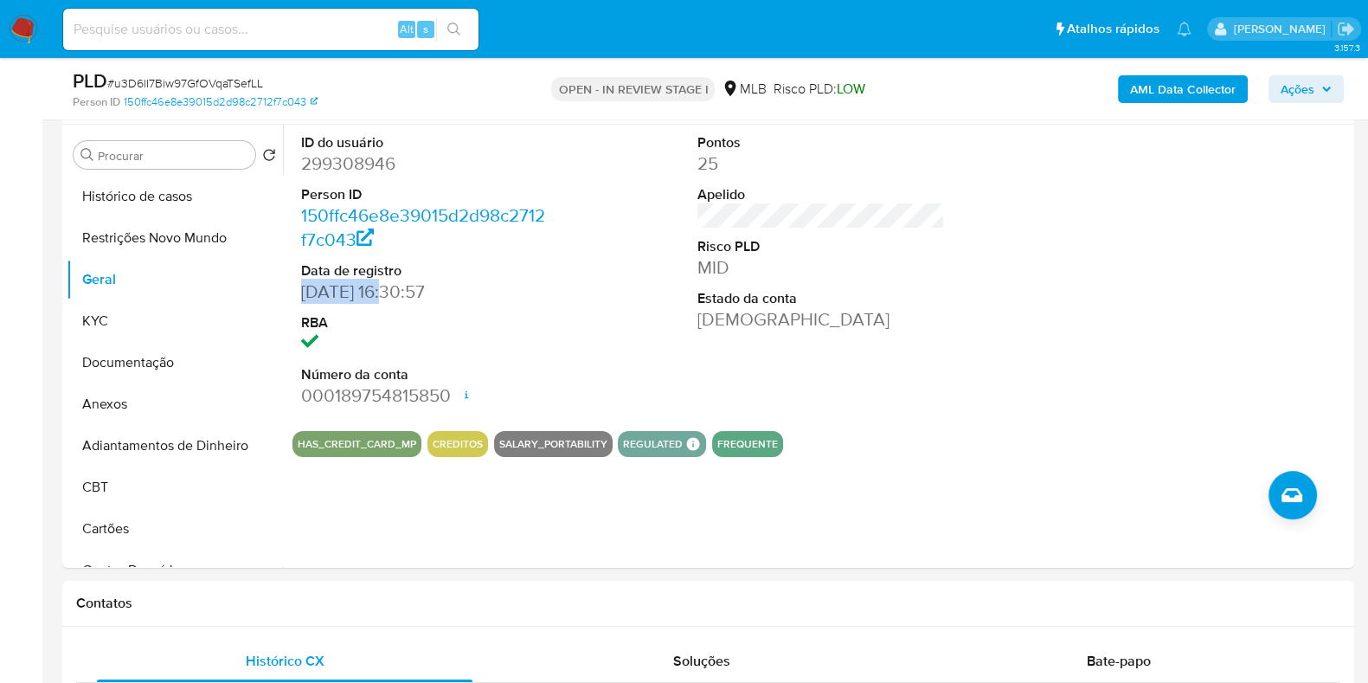
click at [1323, 93] on icon "button" at bounding box center [1326, 89] width 10 height 10
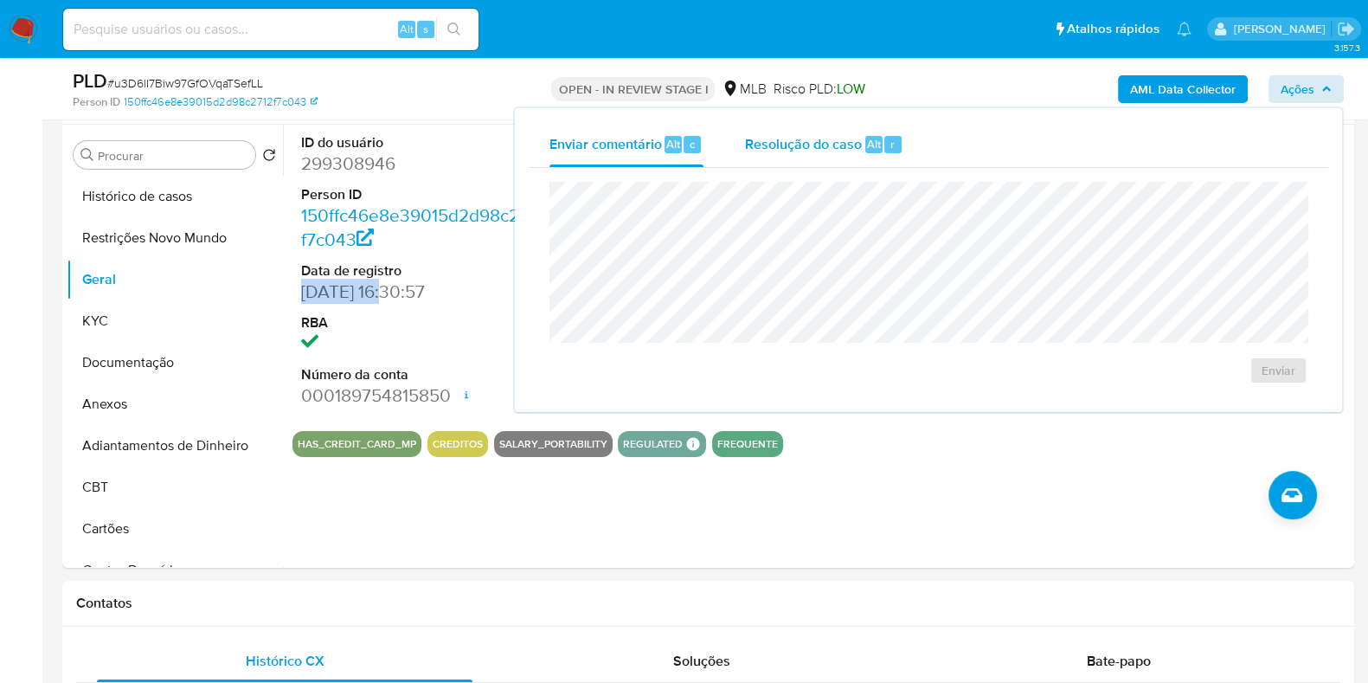
drag, startPoint x: 770, startPoint y: 141, endPoint x: 770, endPoint y: 156, distance: 14.7
click at [771, 141] on span "Resolução do caso" at bounding box center [803, 143] width 117 height 20
